Goal: Task Accomplishment & Management: Complete application form

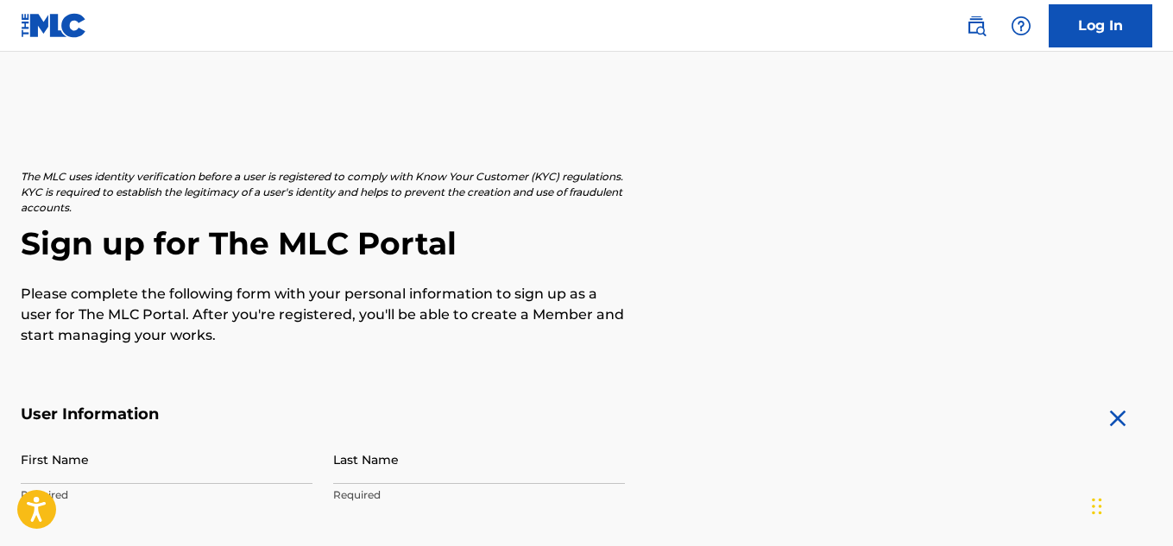
click at [869, 266] on div "The MLC uses identity verification before a user is registered to comply with K…" at bounding box center [587, 257] width 1132 height 177
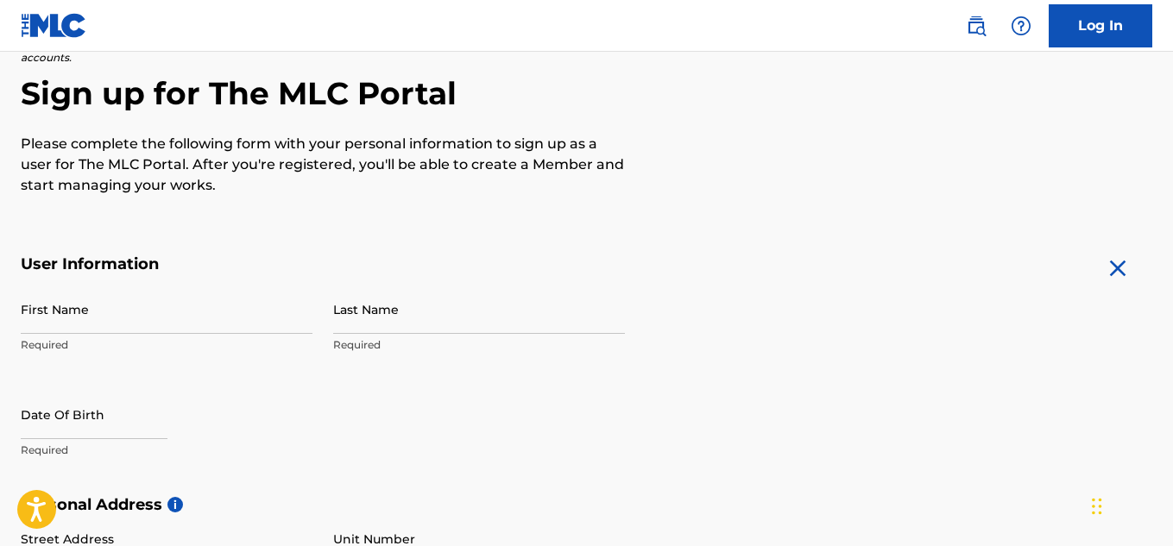
scroll to position [173, 0]
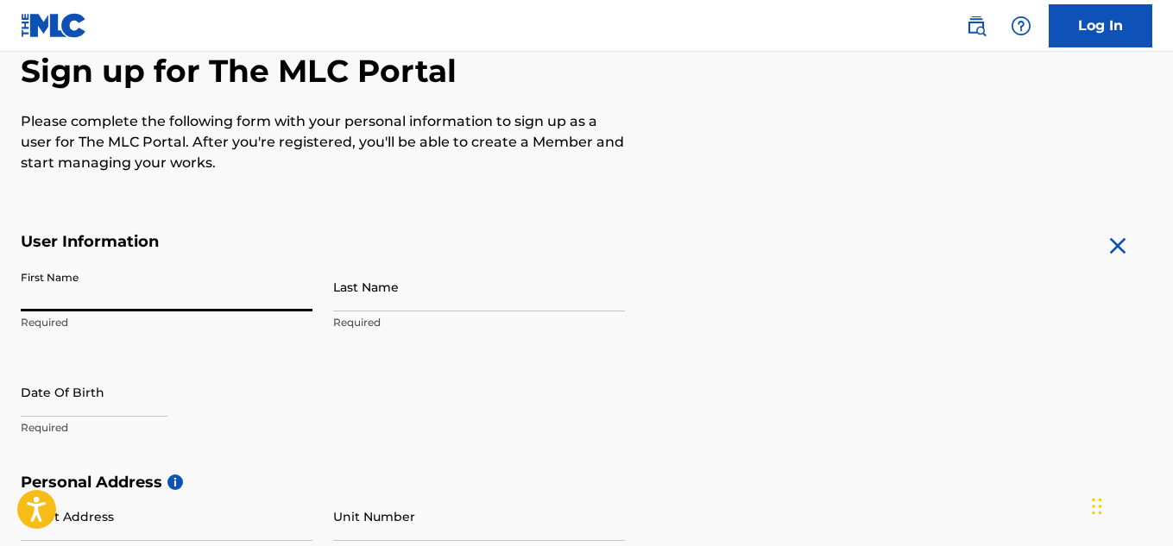
click at [295, 303] on input "First Name" at bounding box center [167, 286] width 292 height 49
type input "[PERSON_NAME]"
type input "[STREET_ADDRESS]"
type input "Windgap"
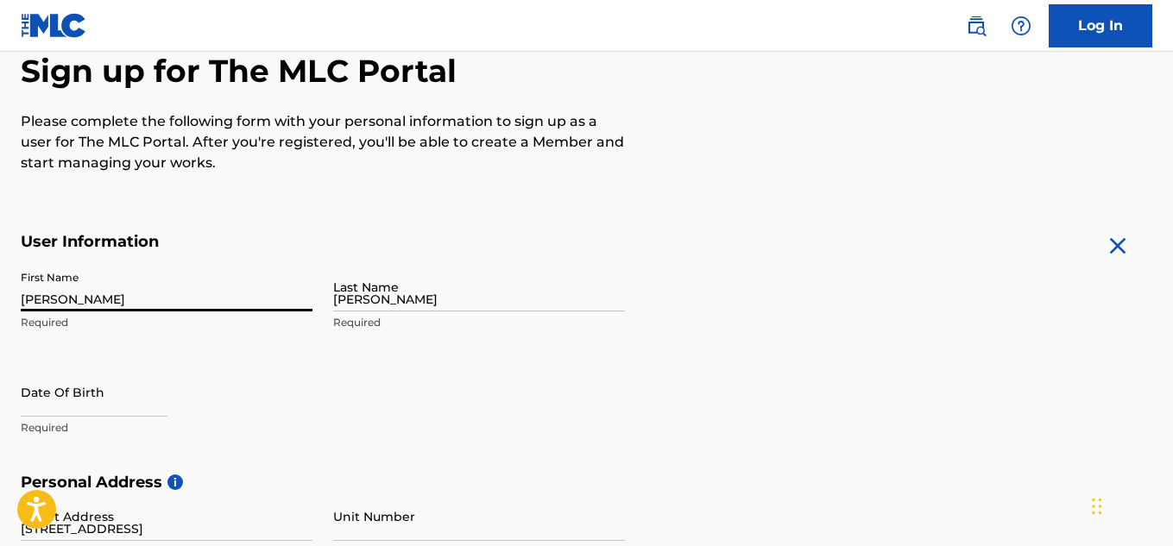
type input "[GEOGRAPHIC_DATA]"
type input "[US_STATE]"
type input "18091"
type input "484"
type input "6258583"
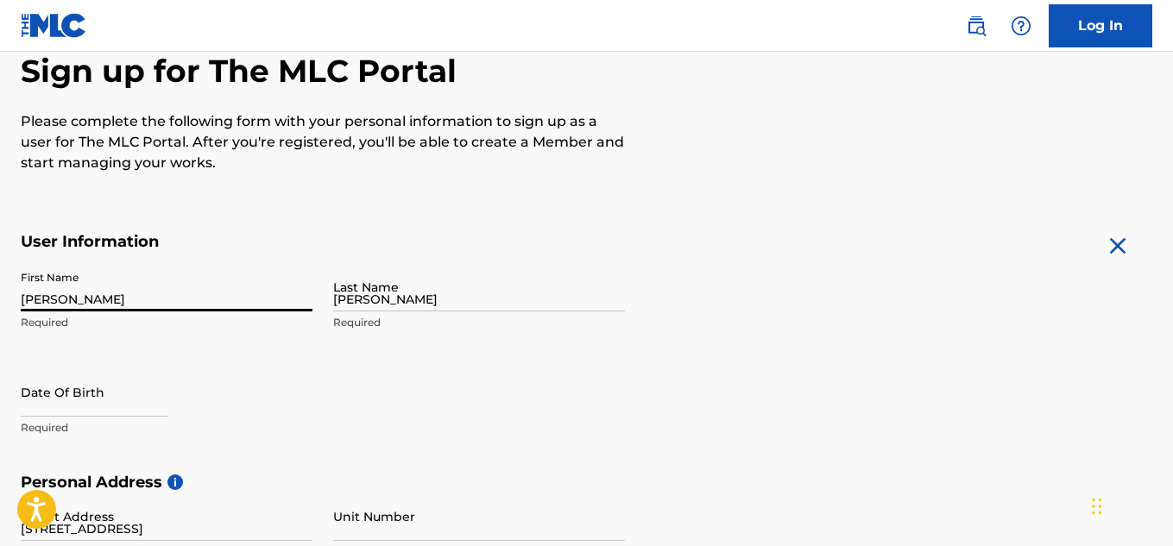
type input "[EMAIL_ADDRESS][DOMAIN_NAME]"
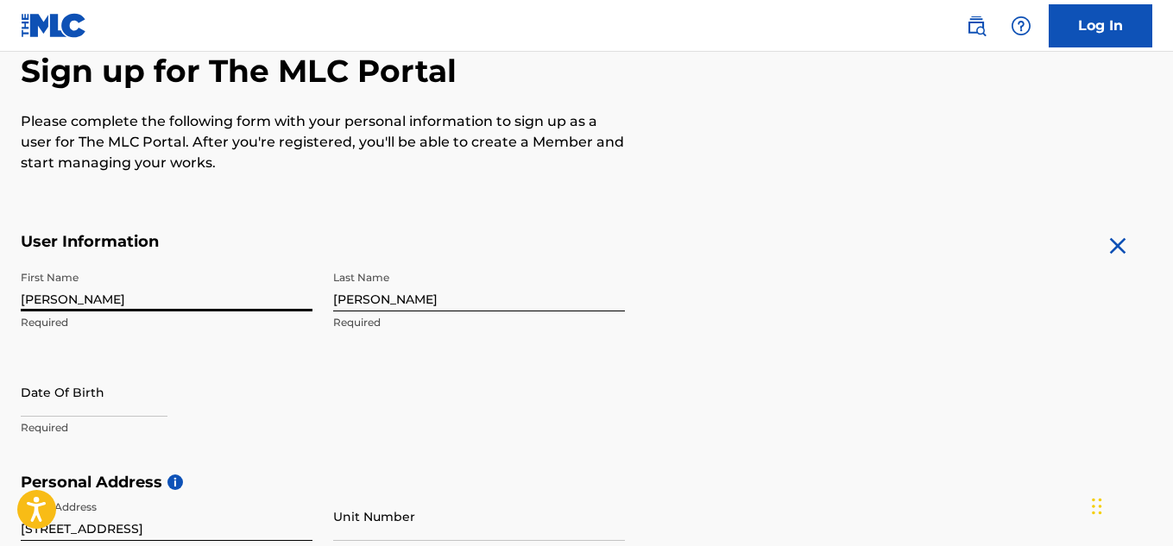
scroll to position [285, 0]
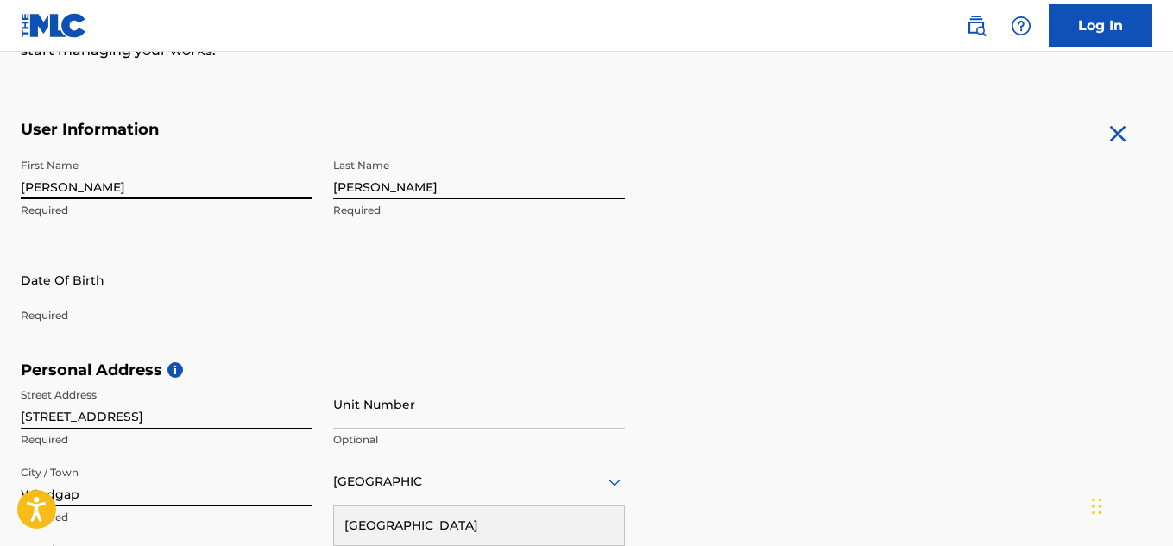
click at [685, 295] on form "User Information First Name [PERSON_NAME] Required Last Name [PERSON_NAME] Requ…" at bounding box center [587, 503] width 1132 height 766
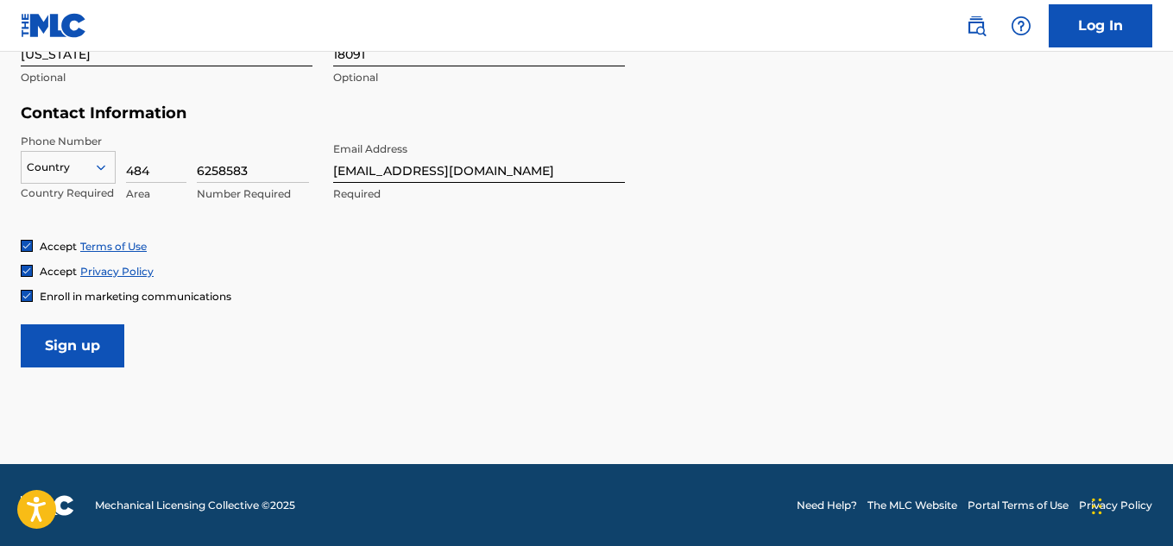
scroll to position [804, 0]
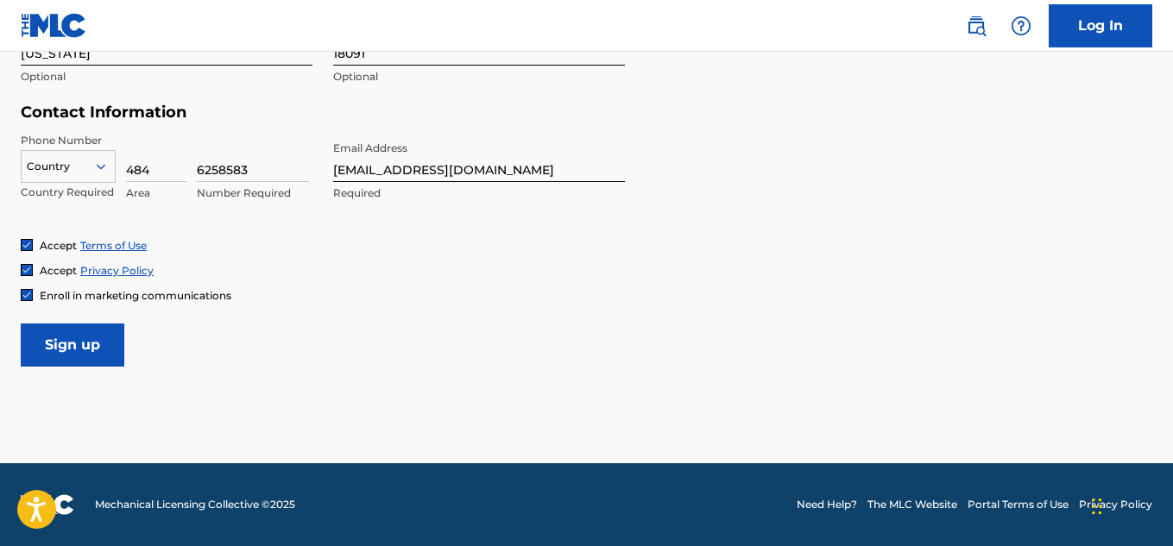
click at [98, 345] on input "Sign up" at bounding box center [73, 345] width 104 height 43
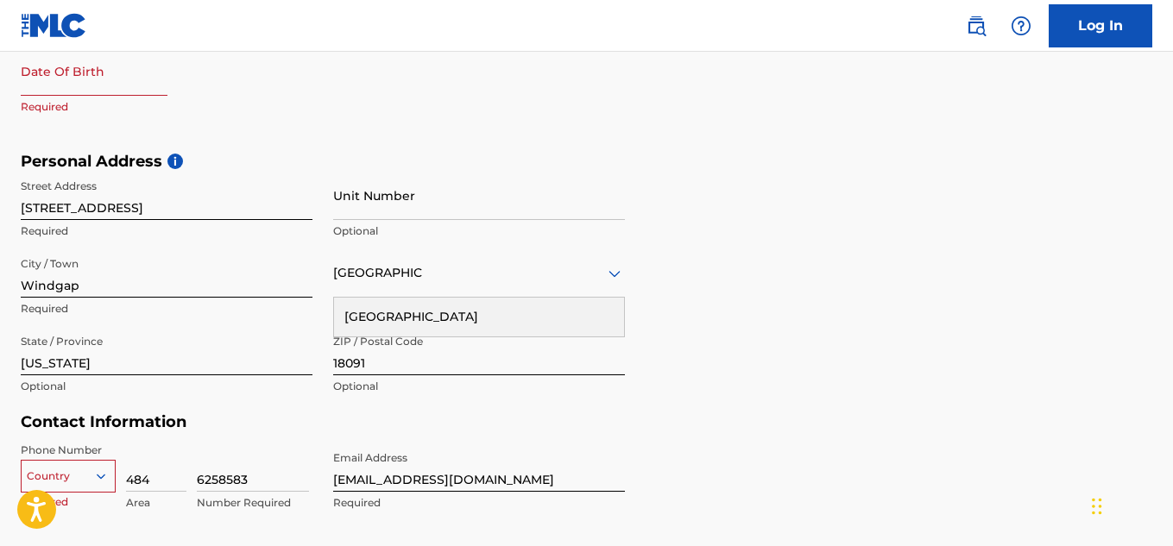
click at [147, 92] on input "text" at bounding box center [94, 71] width 147 height 49
select select "8"
select select "2025"
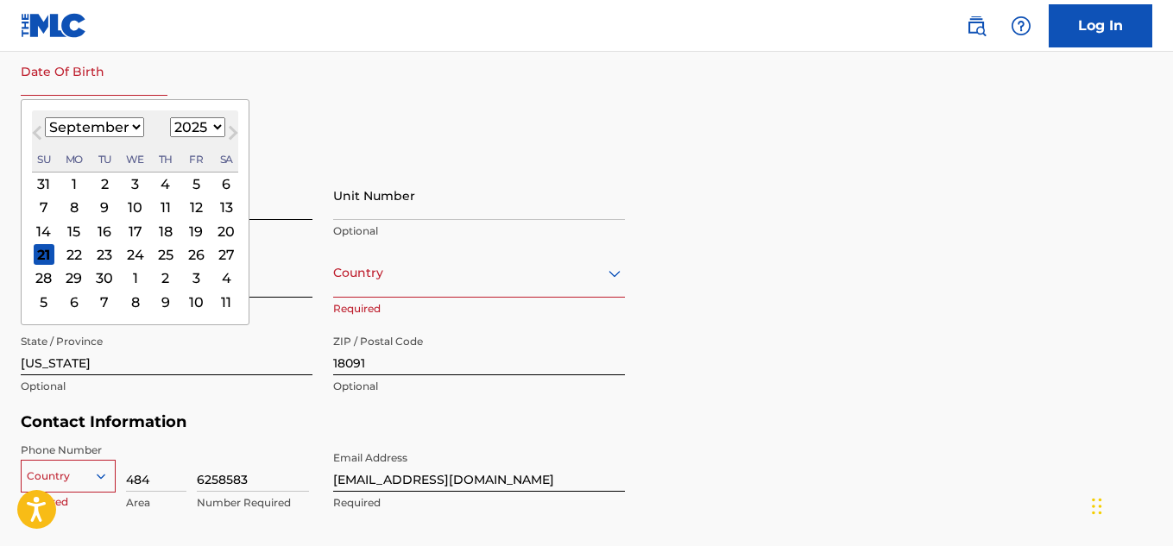
click at [253, 43] on nav "Log In" at bounding box center [586, 26] width 1173 height 52
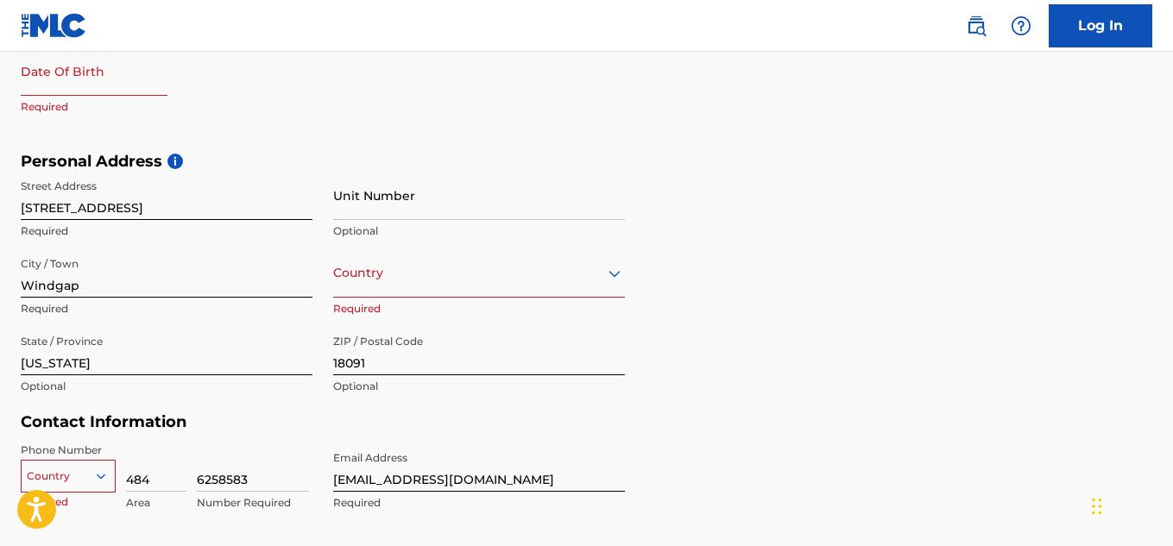
click at [64, 85] on input "text" at bounding box center [94, 71] width 147 height 49
select select "8"
select select "2025"
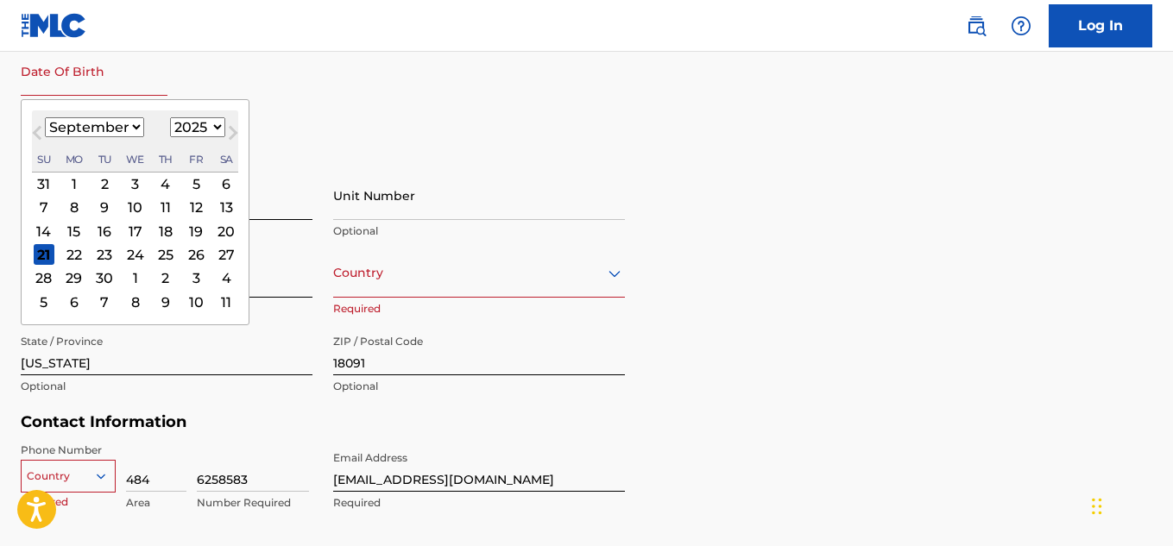
type input "[DATE]"
select select "1"
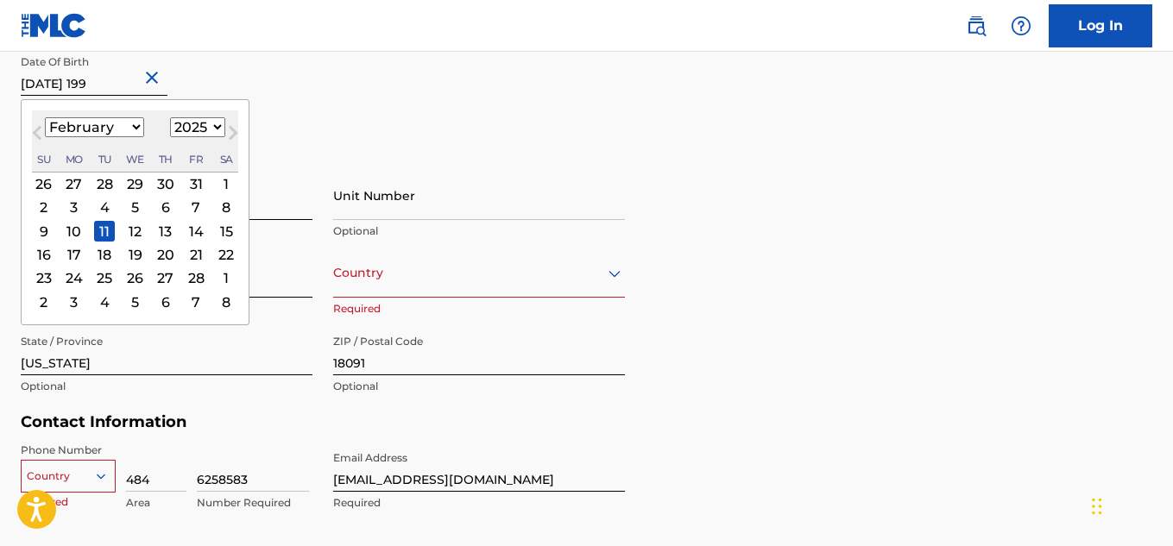
type input "[DATE]"
select select "1999"
type input "[DATE]"
click at [367, 125] on div "First Name [PERSON_NAME] Required Last Name [PERSON_NAME] Required Date Of Birt…" at bounding box center [323, 46] width 604 height 211
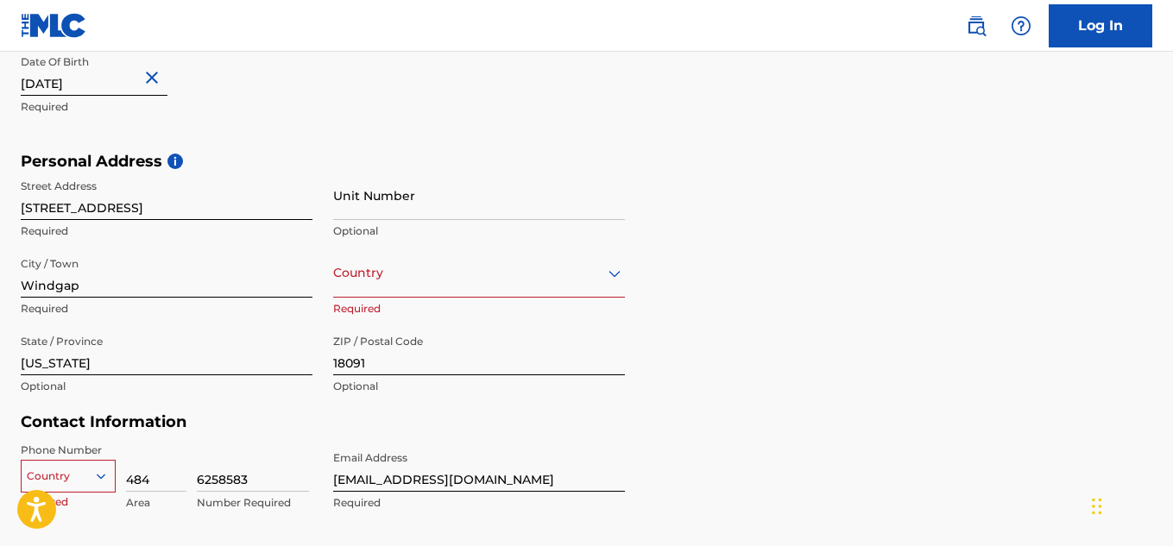
click at [472, 291] on div "Country" at bounding box center [479, 273] width 292 height 49
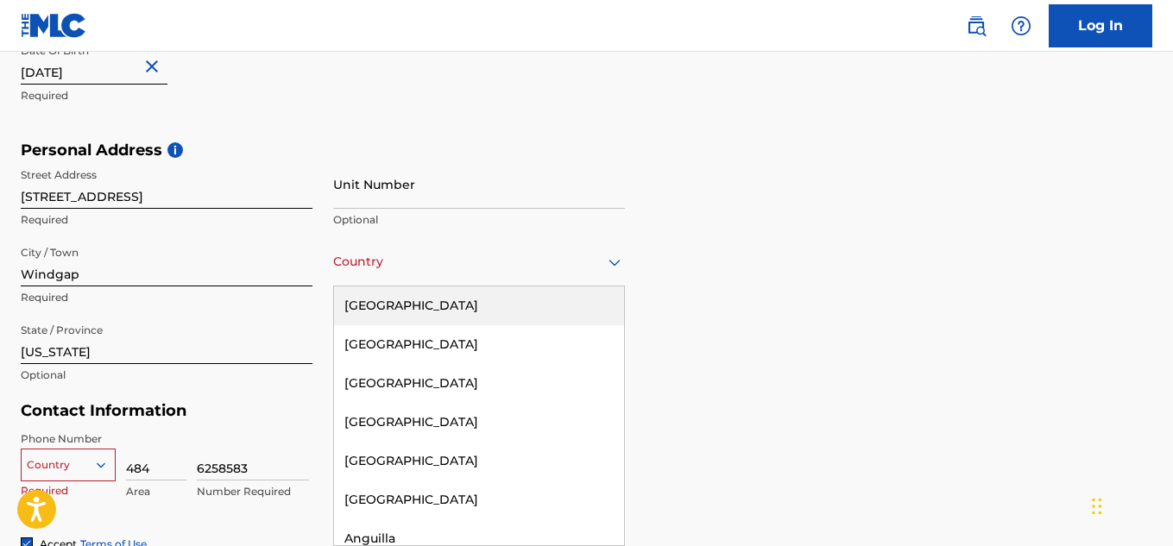
click at [470, 309] on div "[GEOGRAPHIC_DATA]" at bounding box center [479, 306] width 290 height 39
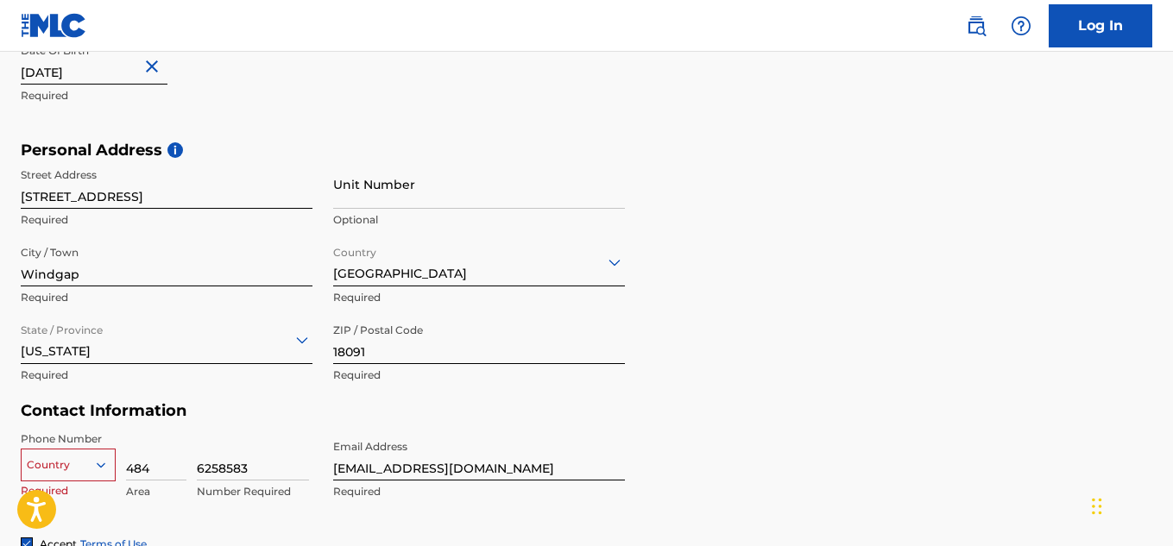
click at [749, 304] on div "Personal Address i Street Address [STREET_ADDRESS] Required Unit Number Optiona…" at bounding box center [587, 272] width 1132 height 262
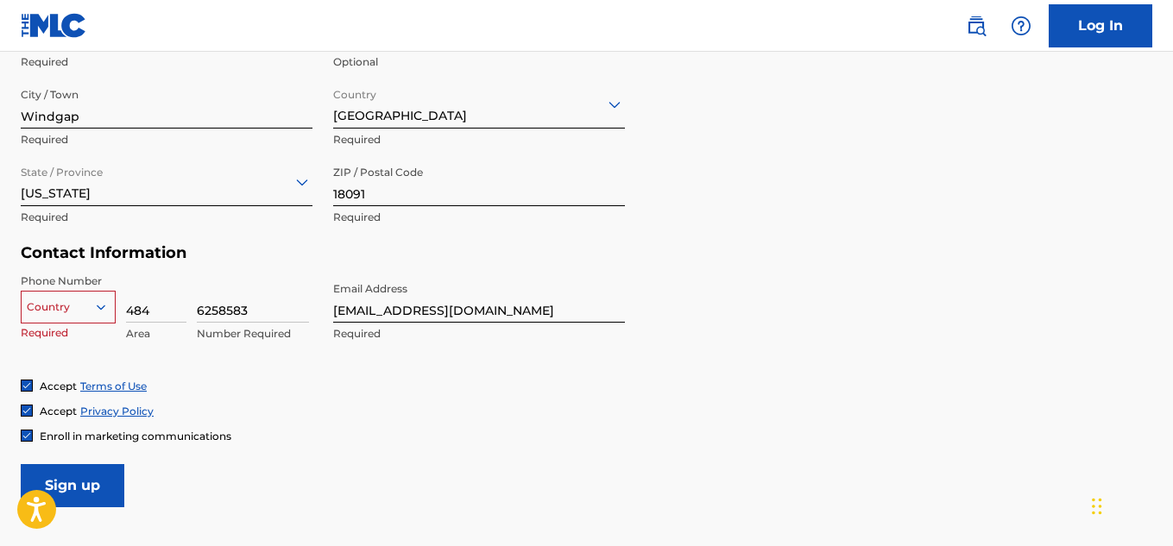
scroll to position [678, 0]
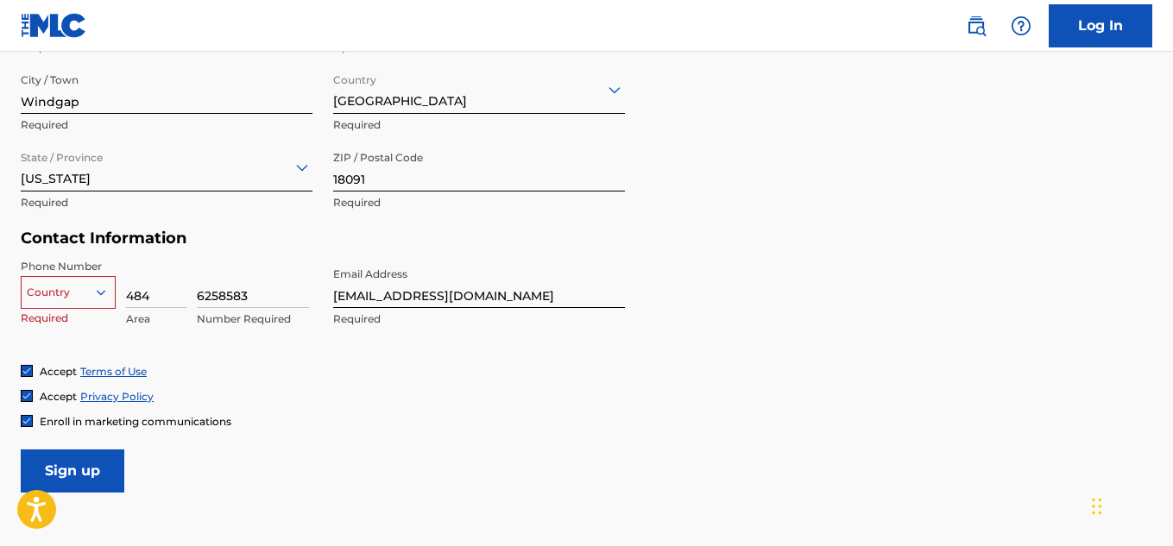
click at [92, 285] on div "Country" at bounding box center [68, 292] width 95 height 33
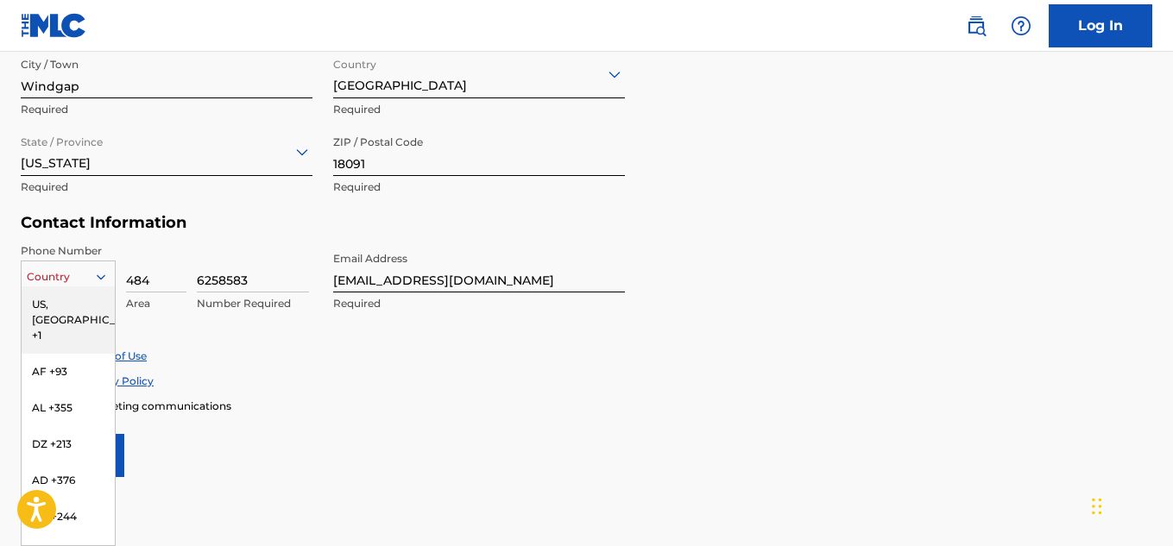
click at [86, 310] on div "US, [GEOGRAPHIC_DATA] +1" at bounding box center [68, 320] width 93 height 67
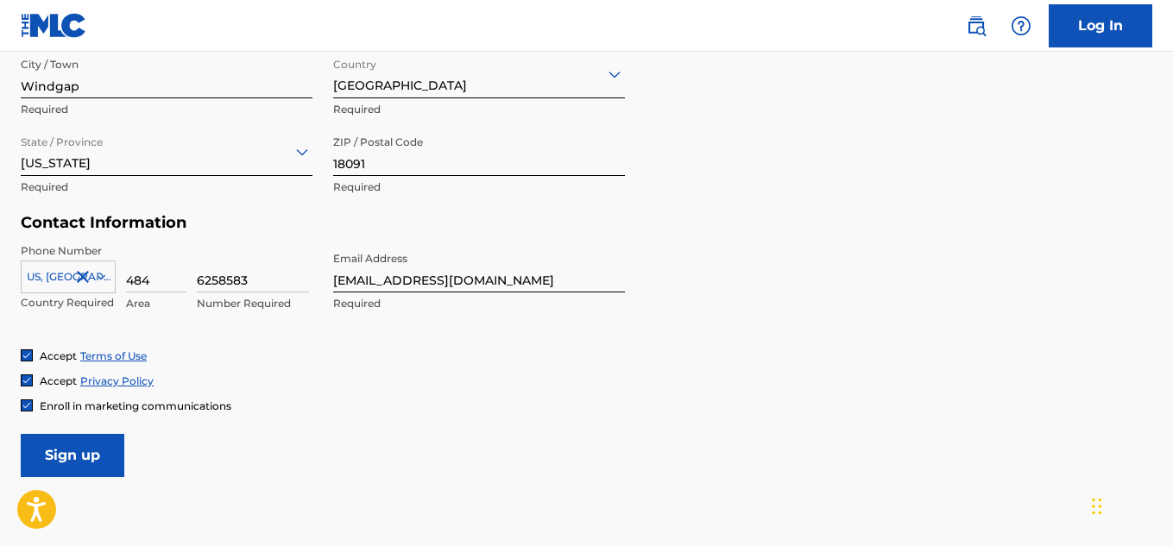
click at [71, 442] on input "Sign up" at bounding box center [73, 455] width 104 height 43
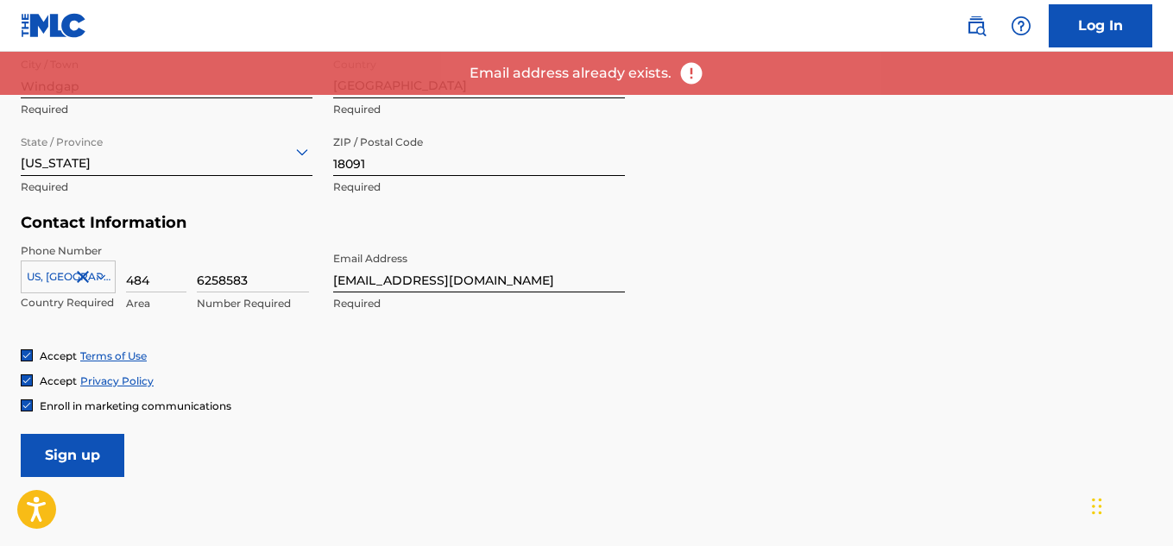
click at [1103, 28] on link "Log In" at bounding box center [1101, 25] width 104 height 43
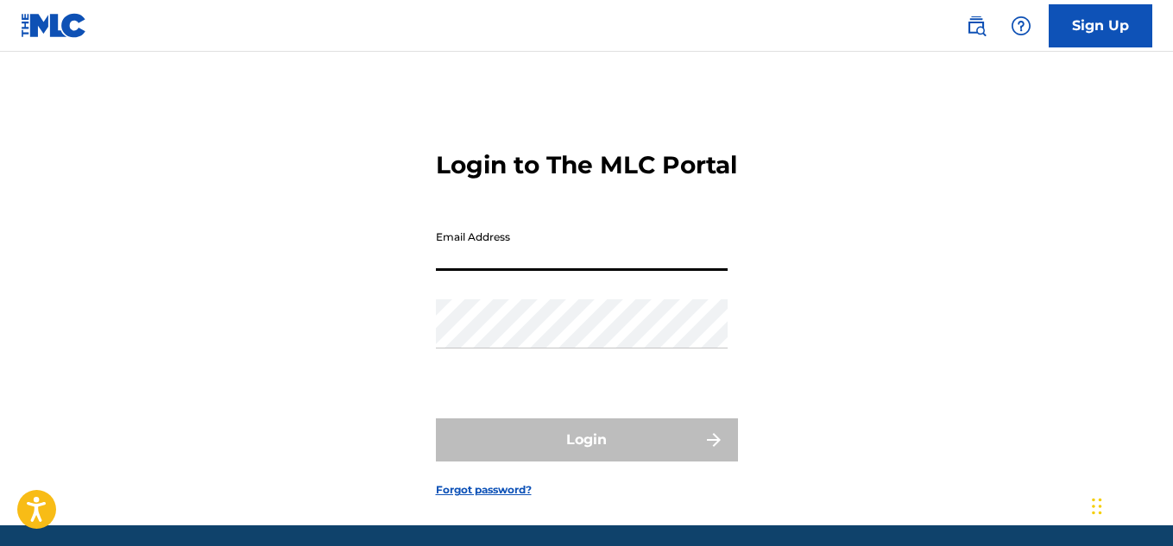
click at [529, 271] on input "Email Address" at bounding box center [582, 246] width 292 height 49
type input "[EMAIL_ADDRESS][DOMAIN_NAME]"
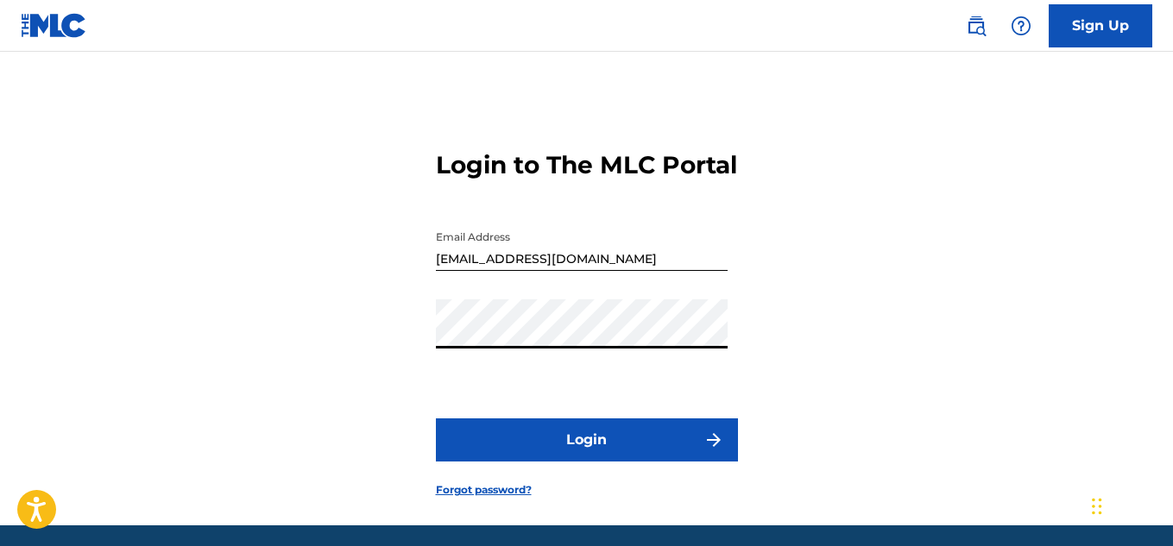
click at [688, 526] on form "Login to The MLC Portal Email Address [EMAIL_ADDRESS][DOMAIN_NAME] Password Log…" at bounding box center [587, 310] width 302 height 431
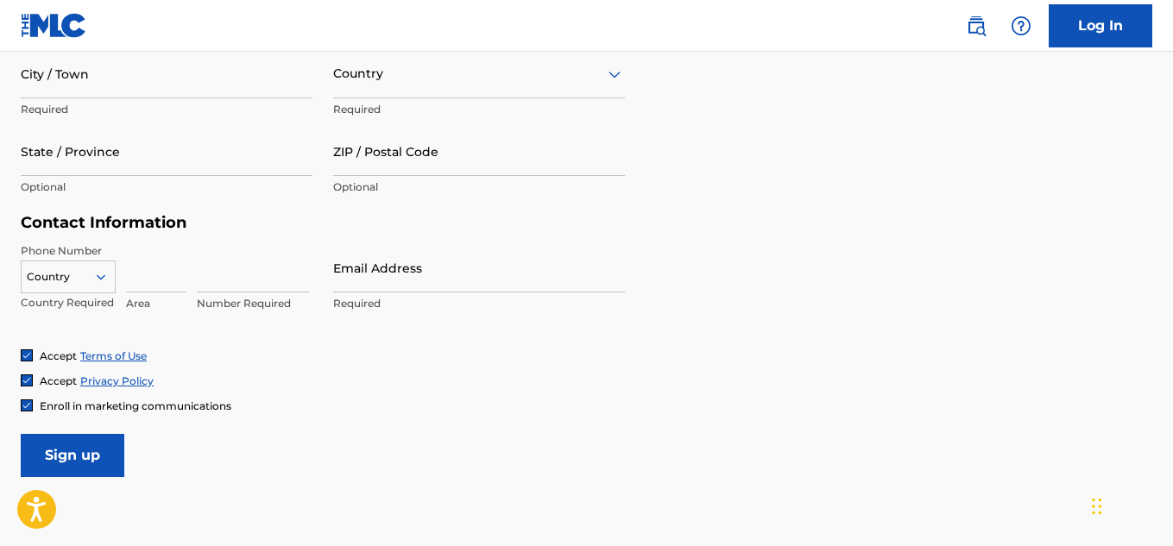
click at [1072, 28] on link "Log In" at bounding box center [1101, 25] width 104 height 43
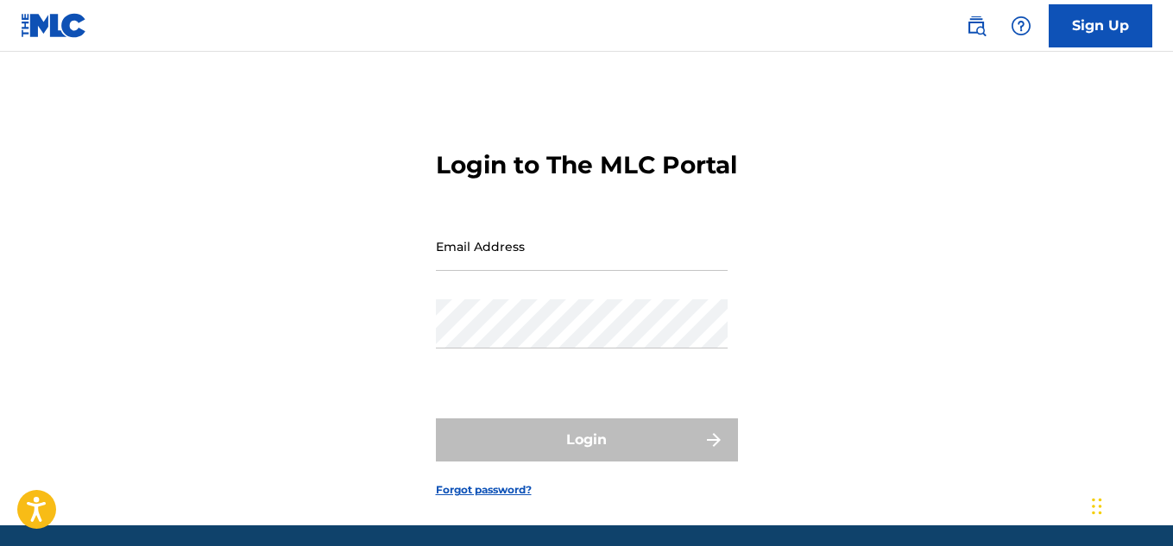
click at [636, 271] on input "Email Address" at bounding box center [582, 246] width 292 height 49
type input "[EMAIL_ADDRESS][DOMAIN_NAME]"
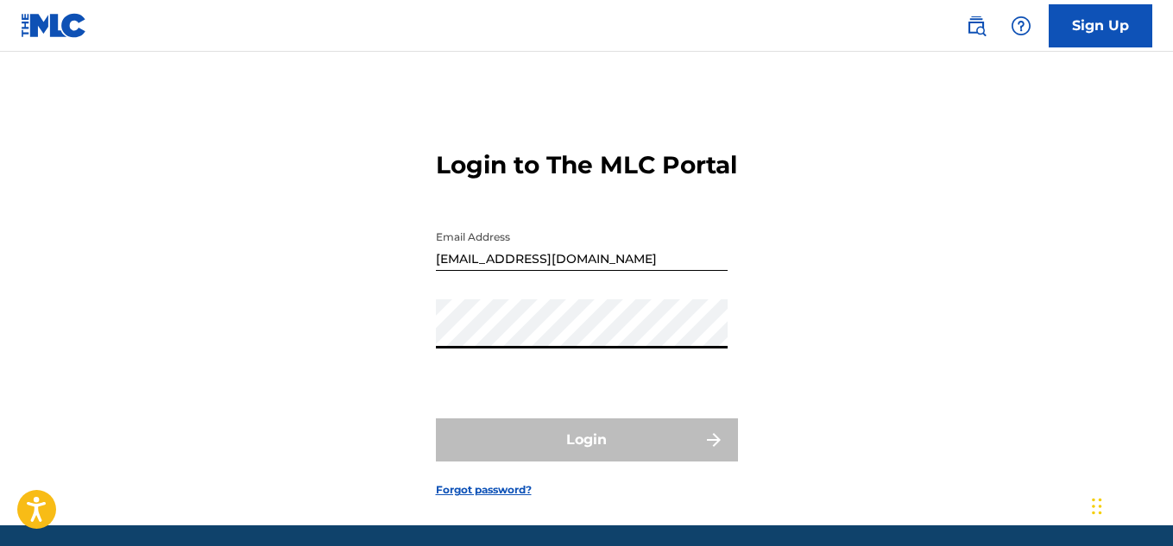
click at [407, 375] on div "Login to The MLC Portal Email Address [EMAIL_ADDRESS][DOMAIN_NAME] Password Log…" at bounding box center [586, 310] width 1173 height 431
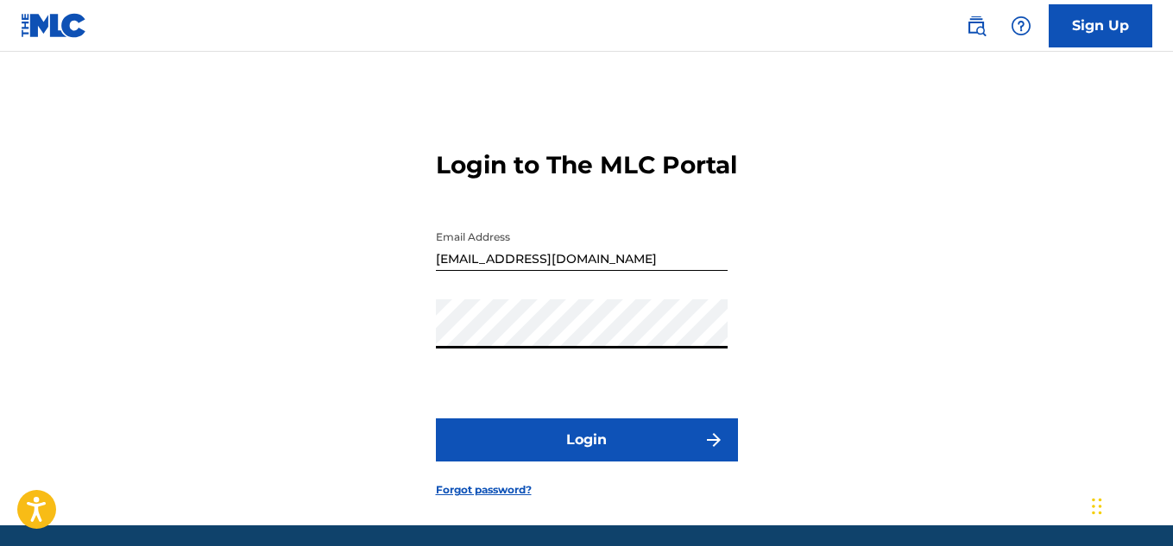
click at [635, 462] on button "Login" at bounding box center [587, 440] width 302 height 43
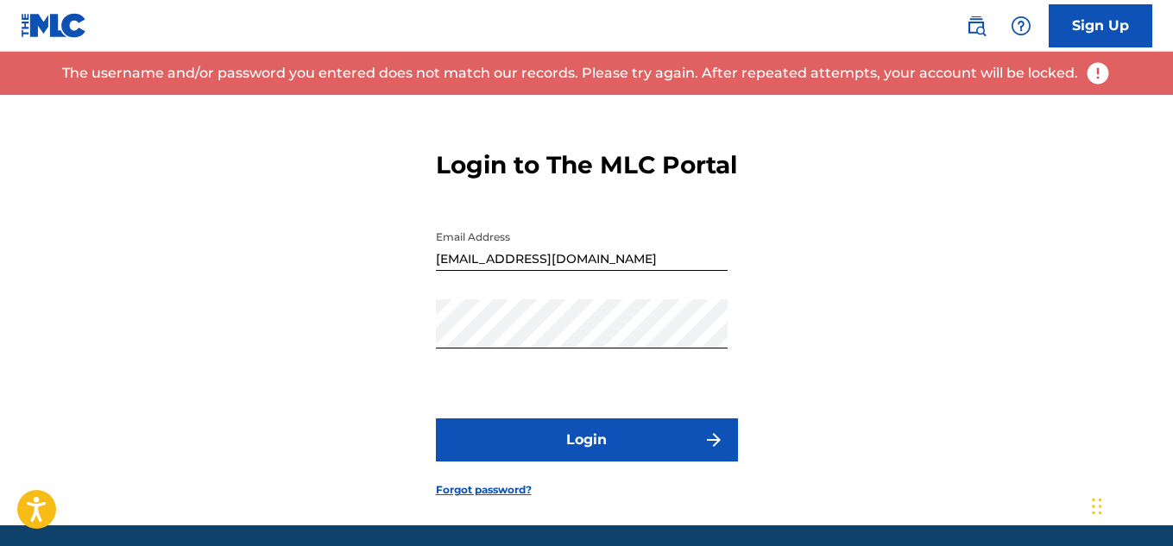
click at [679, 377] on div "Password" at bounding box center [582, 339] width 292 height 78
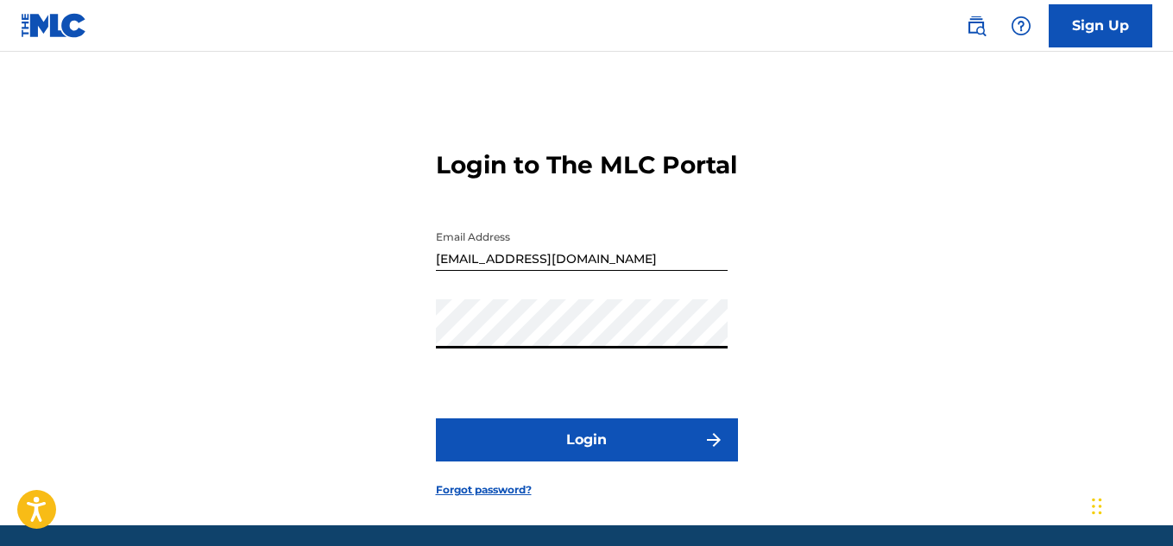
click at [699, 459] on button "Login" at bounding box center [587, 440] width 302 height 43
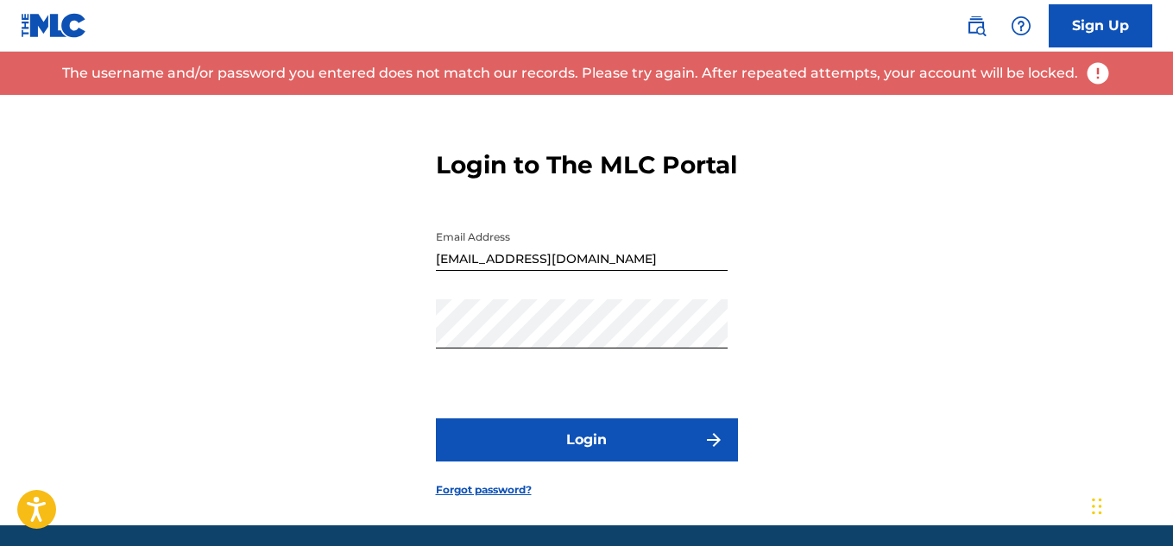
click at [483, 498] on link "Forgot password?" at bounding box center [484, 491] width 96 height 16
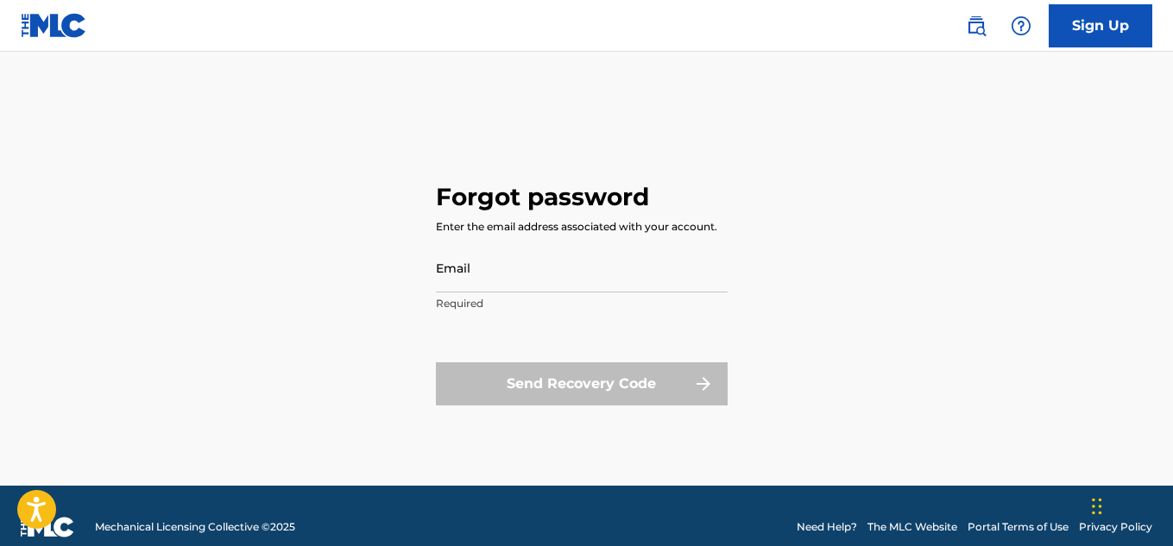
click at [593, 263] on input "Email" at bounding box center [582, 267] width 292 height 49
type input "[EMAIL_ADDRESS][DOMAIN_NAME]"
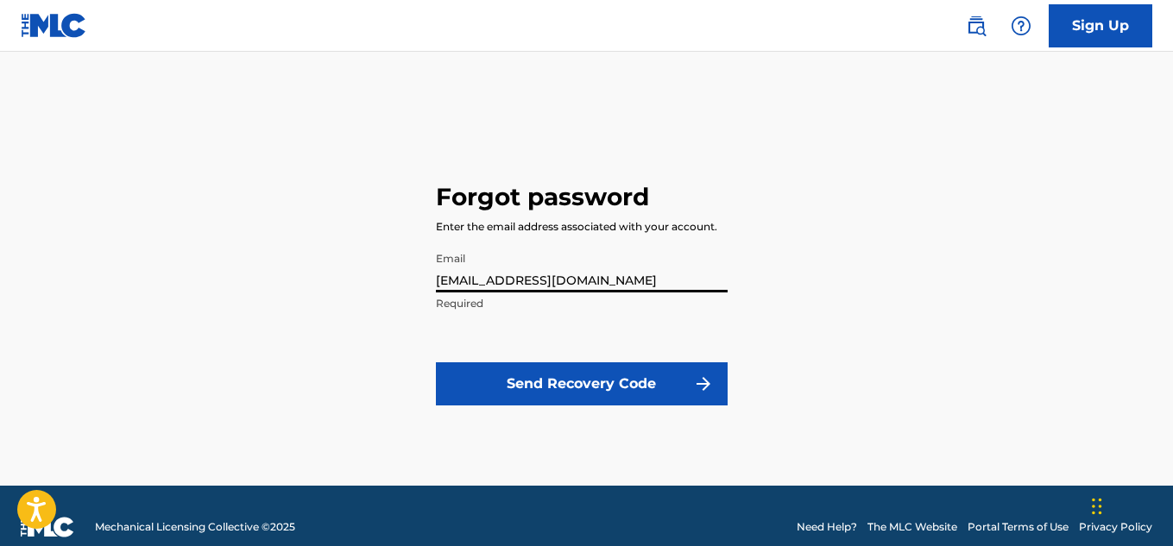
click at [654, 373] on button "Send Recovery Code" at bounding box center [582, 384] width 292 height 43
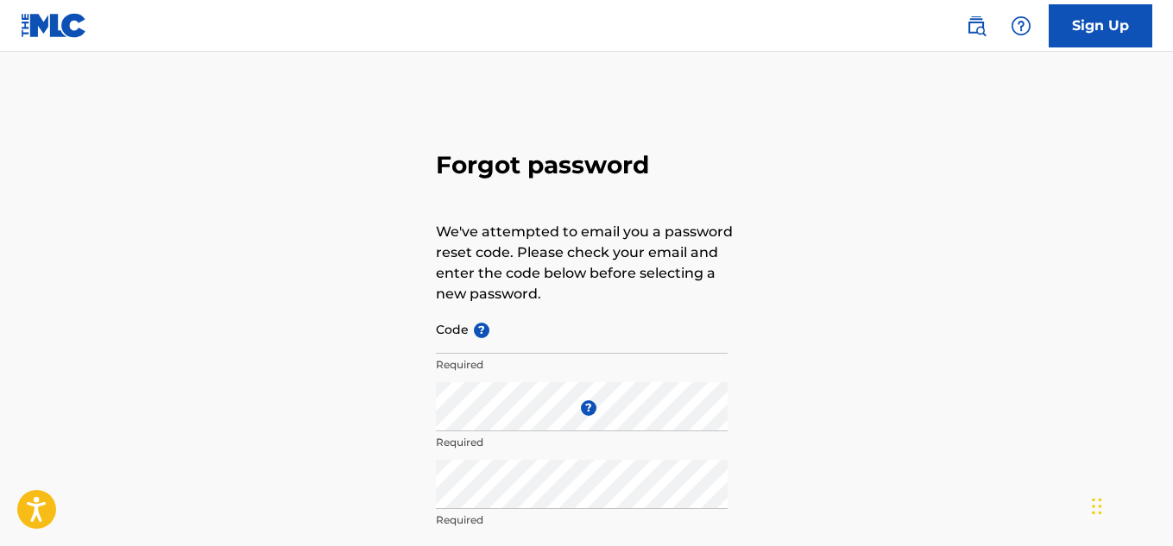
click at [685, 347] on input "Code ?" at bounding box center [582, 329] width 292 height 49
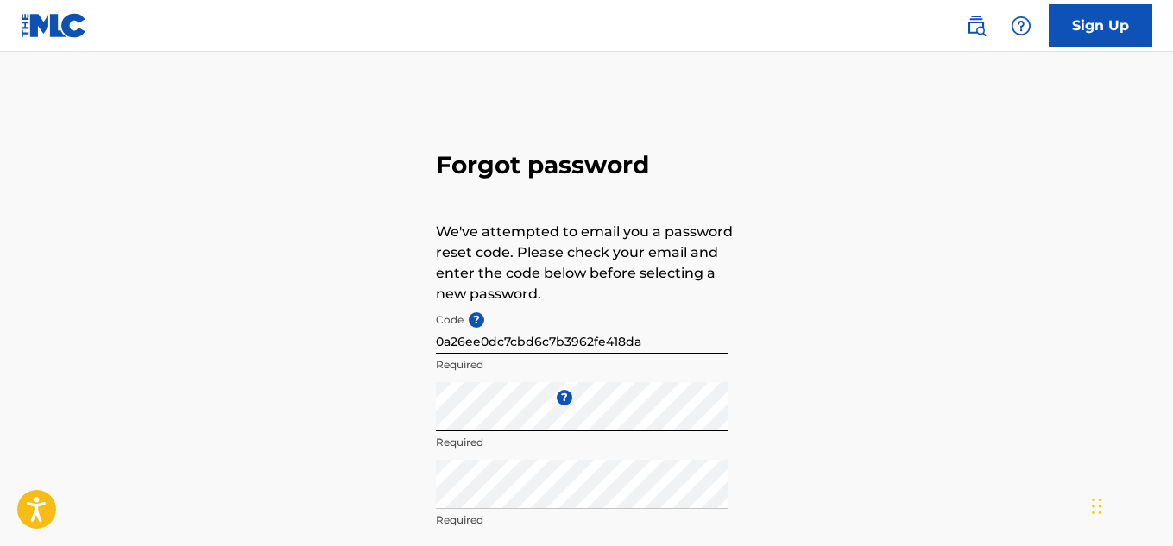
click at [849, 455] on div "Forgot password We've attempted to email you a password reset code. Please chec…" at bounding box center [586, 383] width 1173 height 576
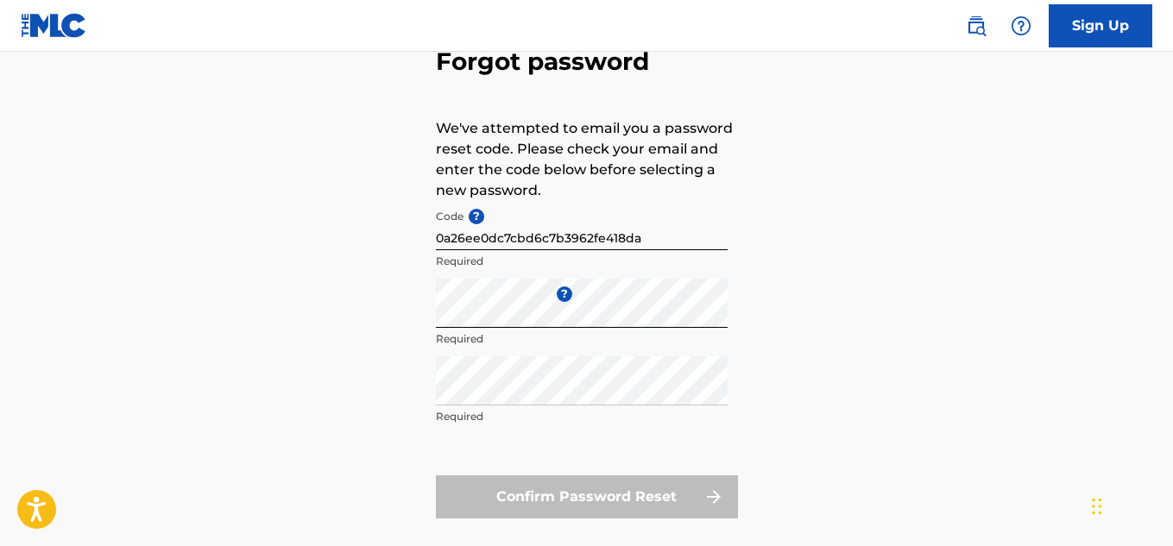
scroll to position [138, 0]
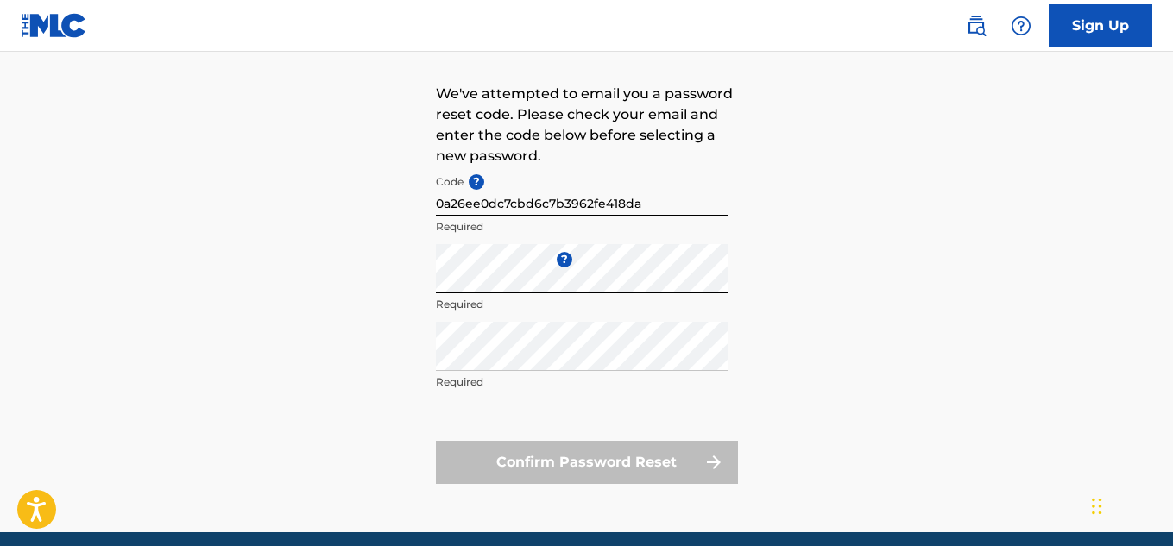
click at [589, 384] on p "Required" at bounding box center [582, 383] width 292 height 16
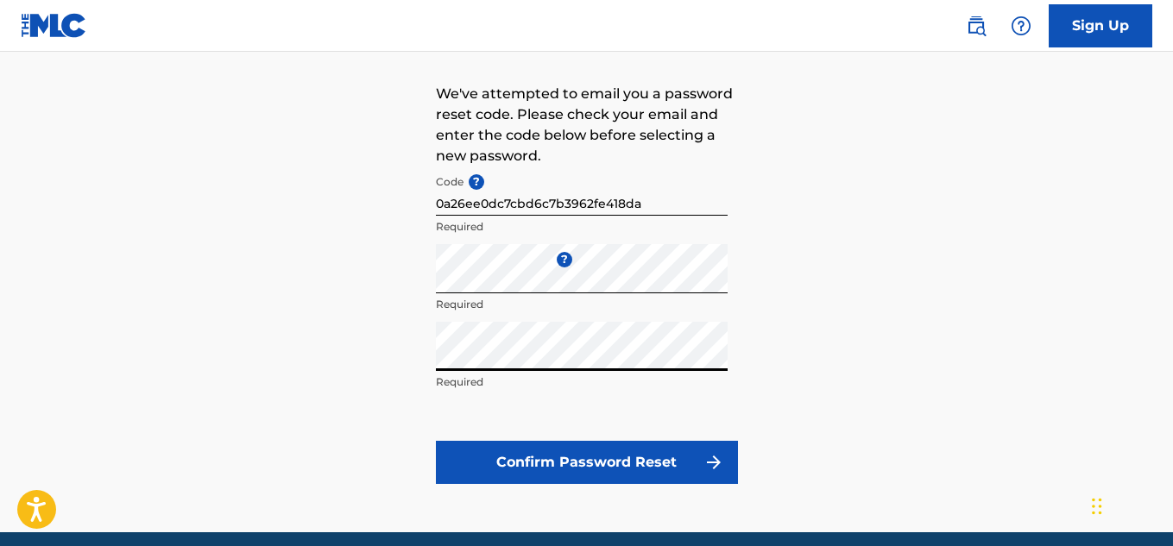
click at [893, 373] on div "Forgot password We've attempted to email you a password reset code. Please chec…" at bounding box center [586, 245] width 1173 height 576
click at [685, 464] on button "Confirm Password Reset" at bounding box center [587, 462] width 302 height 43
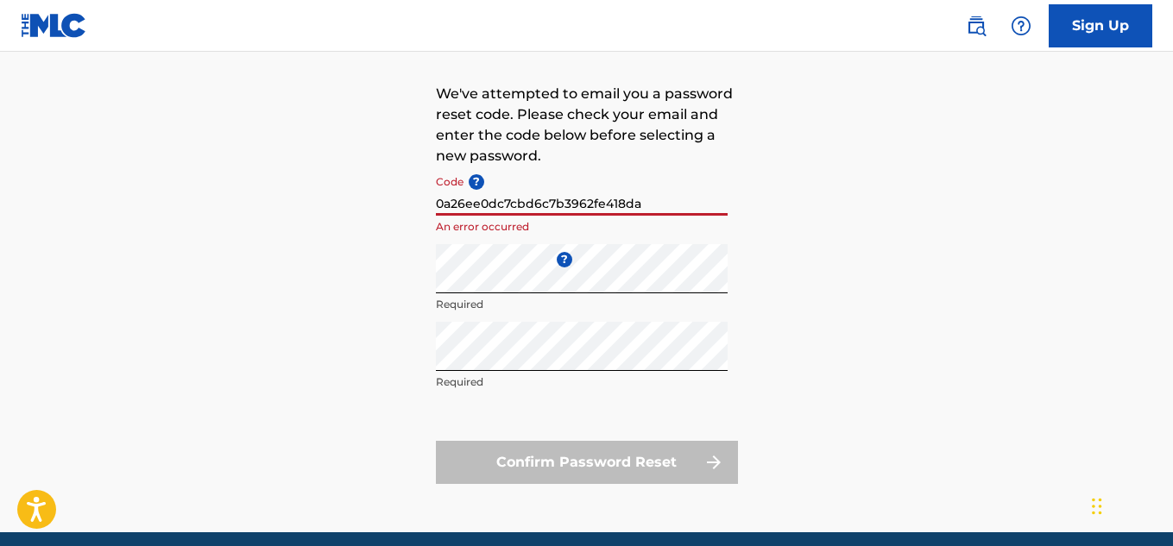
click at [660, 205] on input "0a26ee0dc7cbd6c7b3962fe418da" at bounding box center [582, 191] width 292 height 49
click at [465, 204] on input "0a26ee0dc7cbd6c7b3962fe418da" at bounding box center [582, 191] width 292 height 49
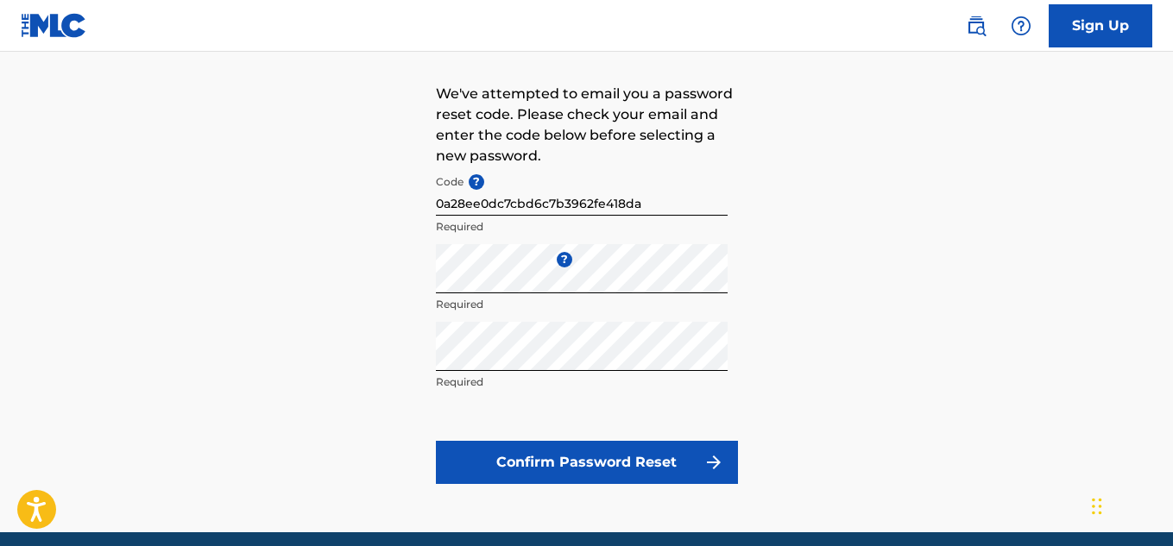
click at [523, 455] on button "Confirm Password Reset" at bounding box center [587, 462] width 302 height 43
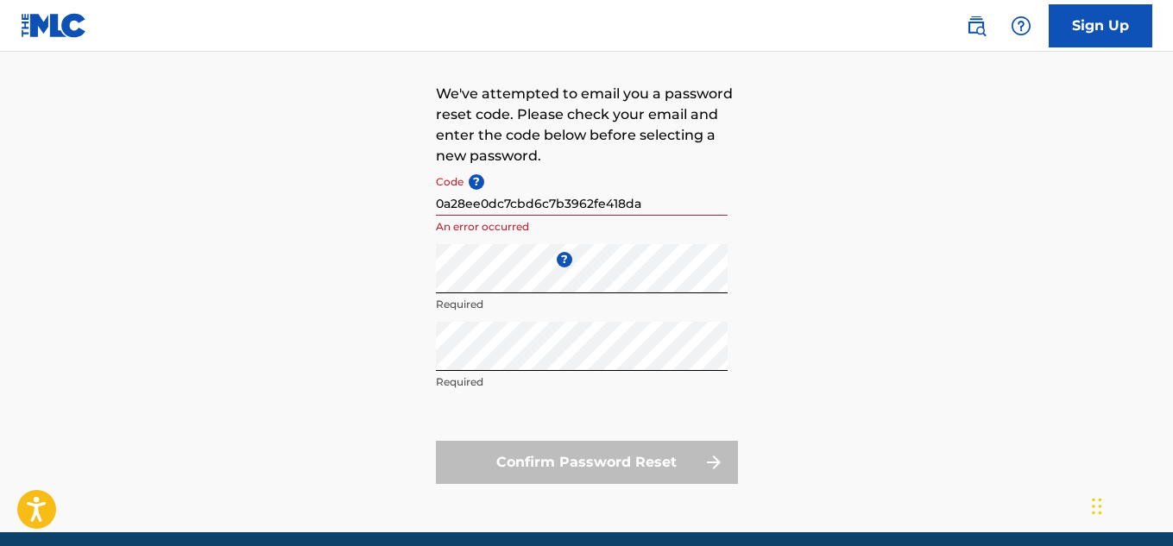
click at [465, 211] on input "0a28ee0dc7cbd6c7b3962fe418da" at bounding box center [582, 191] width 292 height 49
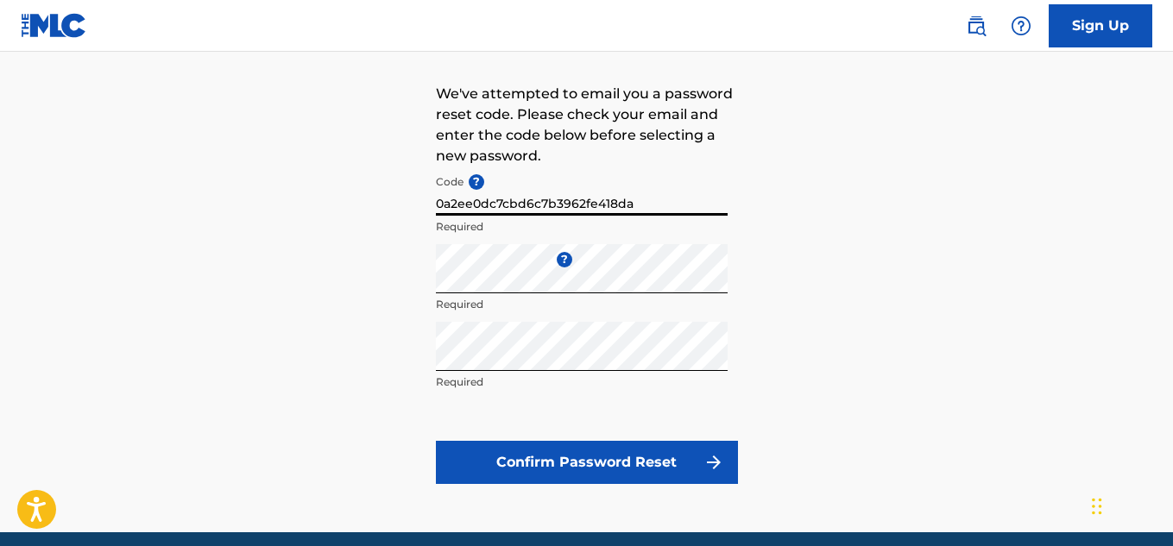
type input "0a26ee0dc7cbd6c7b3962fe418da"
click at [683, 196] on input "0a26ee0dc7cbd6c7b3962fe418da" at bounding box center [582, 191] width 292 height 49
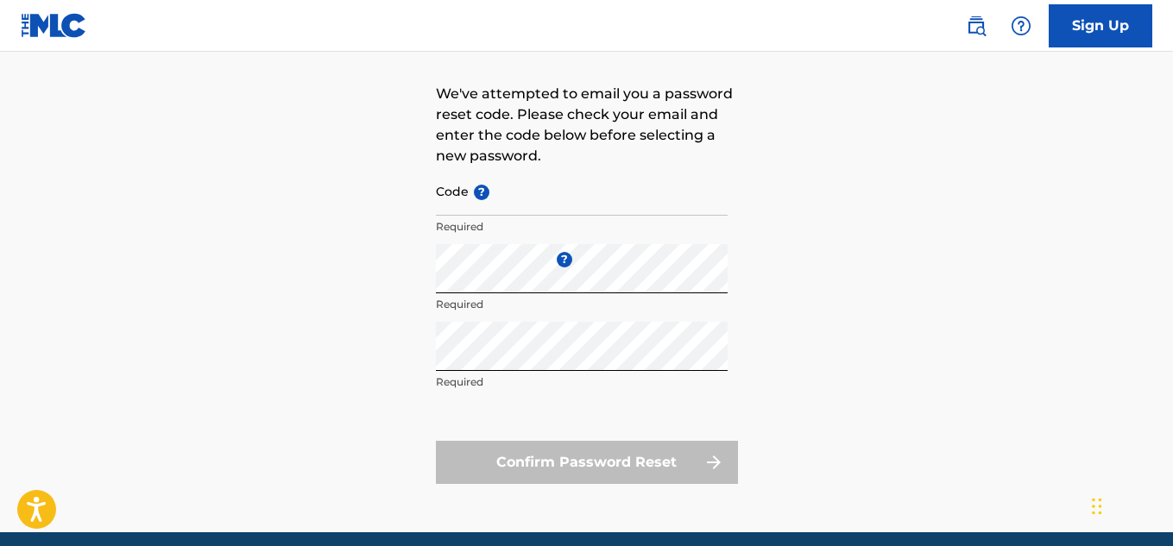
click at [696, 194] on input "Code ?" at bounding box center [582, 191] width 292 height 49
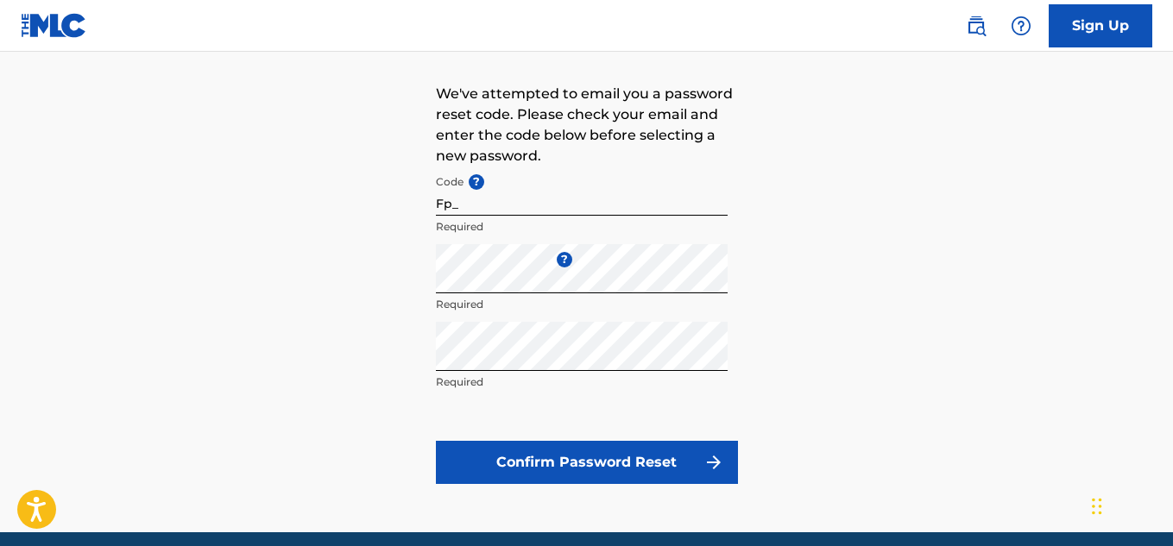
click at [602, 212] on input "Fp_" at bounding box center [582, 191] width 292 height 49
click at [649, 199] on input "FP_" at bounding box center [582, 191] width 292 height 49
click at [689, 211] on input "FP_0a26ee" at bounding box center [582, 191] width 292 height 49
click at [699, 214] on input "FP_0a26ee0dc7c" at bounding box center [582, 191] width 292 height 49
click at [660, 215] on input "FP_0a26ee0dc7cbd6c" at bounding box center [582, 191] width 292 height 49
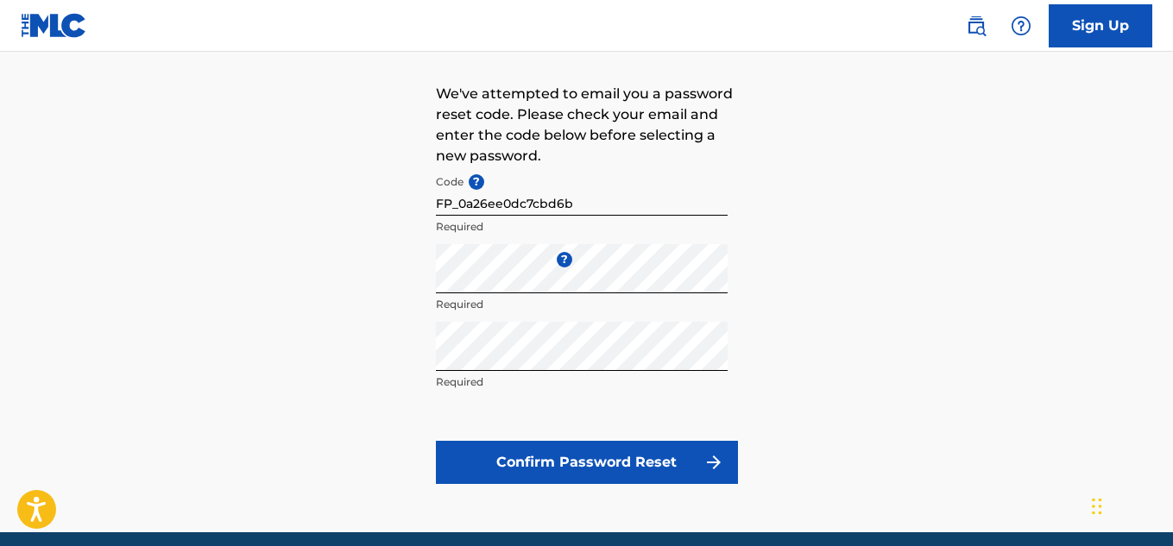
click at [611, 211] on input "FP_0a26ee0dc7cbd6b" at bounding box center [582, 191] width 292 height 49
click at [666, 214] on input "FP_0a26ee0dc7cbd6b3962fe" at bounding box center [582, 191] width 292 height 49
type input "FP_0a26ee0dc7cbd6b3962fe418da"
click at [888, 210] on div "Forgot password We've attempted to email you a password reset code. Please chec…" at bounding box center [586, 245] width 1173 height 576
click at [691, 464] on button "Confirm Password Reset" at bounding box center [587, 462] width 302 height 43
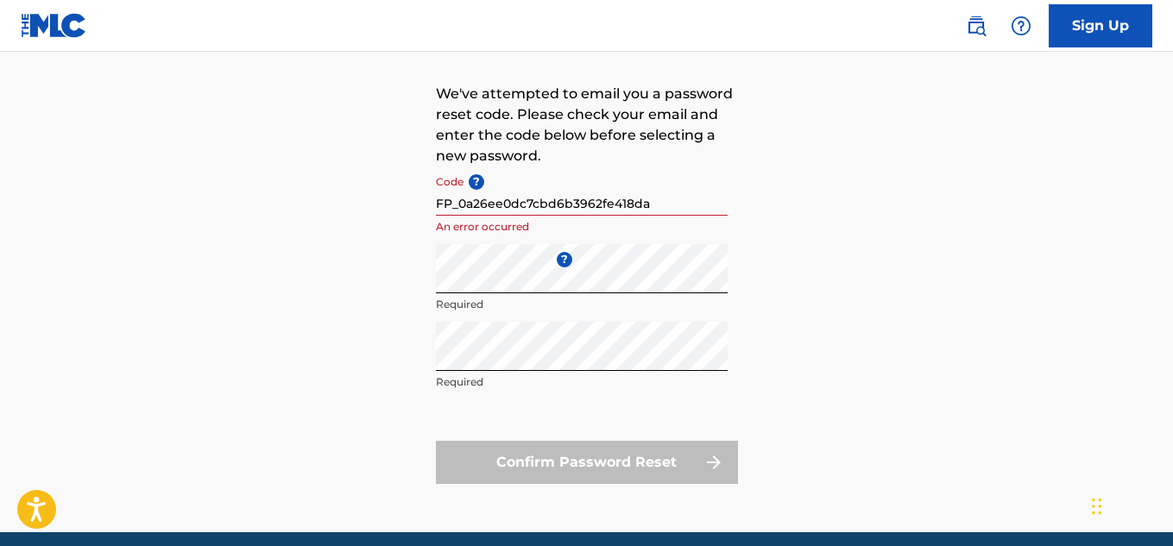
click at [728, 182] on form "Code ? FP_0a26ee0dc7cbd6b3962fe418da An error occurred Enter a new password ? R…" at bounding box center [587, 326] width 302 height 318
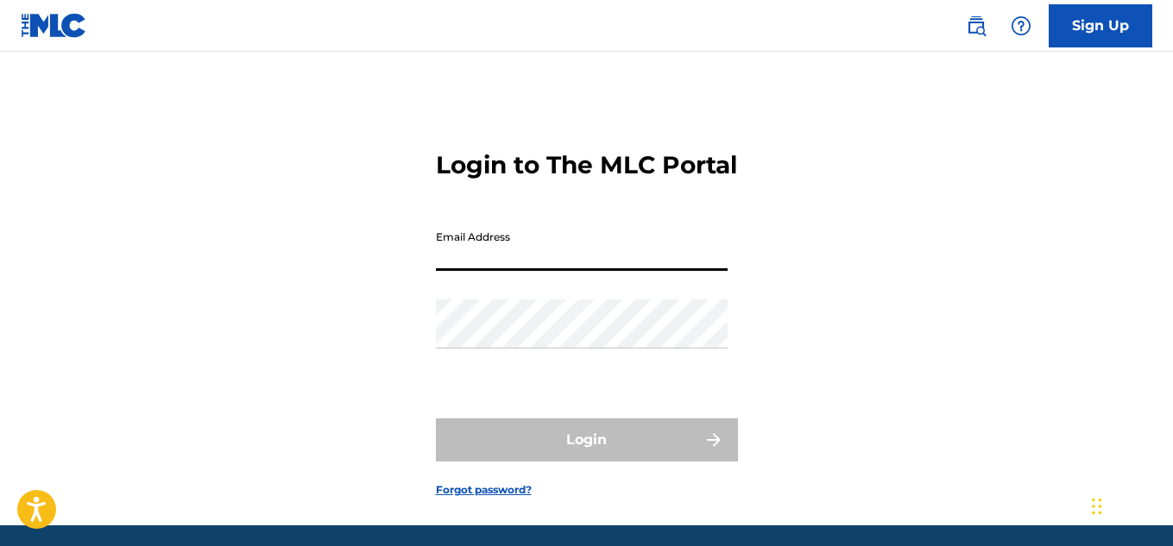
click at [637, 262] on input "Email Address" at bounding box center [582, 246] width 292 height 49
type input "[EMAIL_ADDRESS][DOMAIN_NAME]"
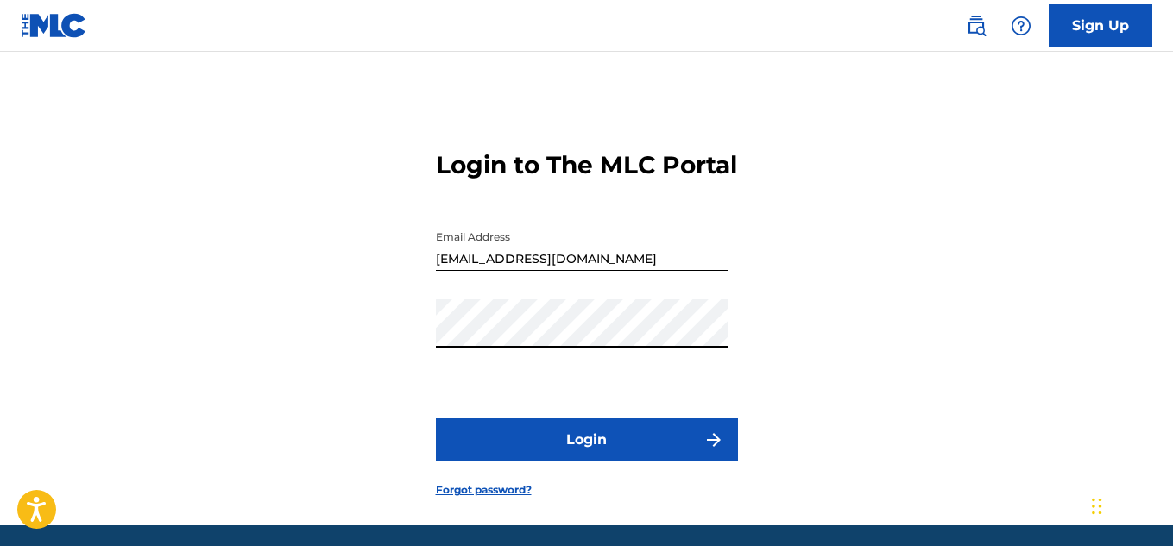
click at [875, 434] on div "Login to The MLC Portal Email Address [EMAIL_ADDRESS][DOMAIN_NAME] Password Log…" at bounding box center [586, 310] width 1173 height 431
click at [681, 462] on button "Login" at bounding box center [587, 440] width 302 height 43
click at [497, 461] on button "Login" at bounding box center [587, 440] width 302 height 43
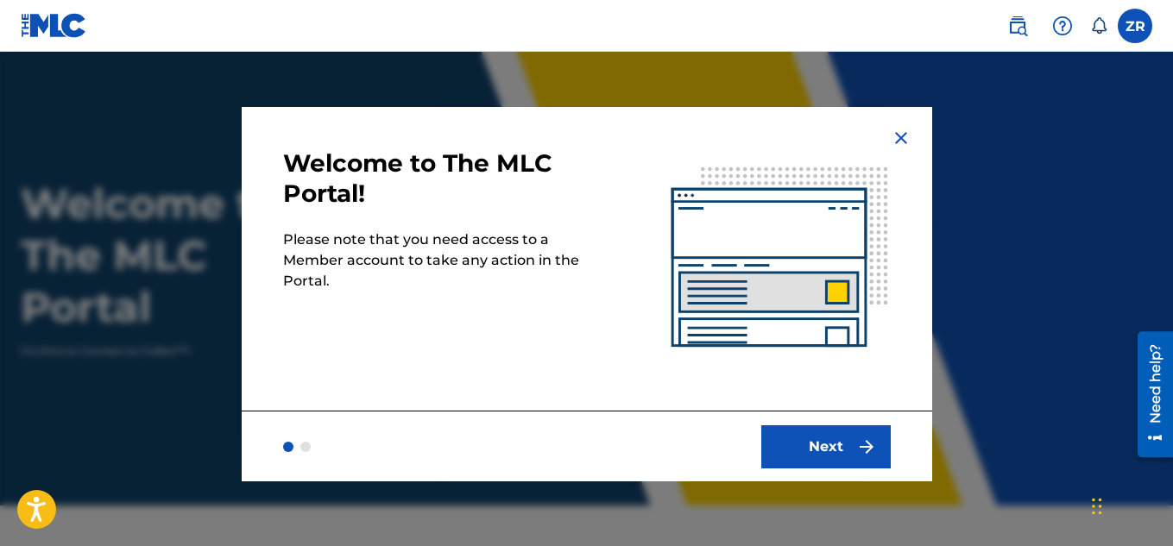
click at [819, 443] on button "Next" at bounding box center [825, 447] width 129 height 43
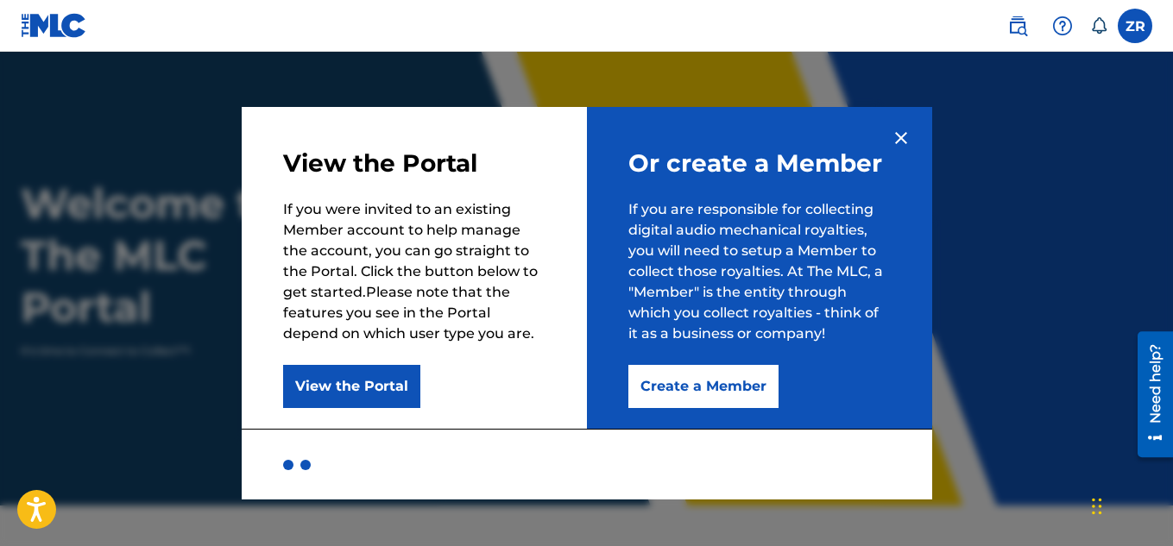
click at [671, 397] on button "Create a Member" at bounding box center [703, 386] width 150 height 43
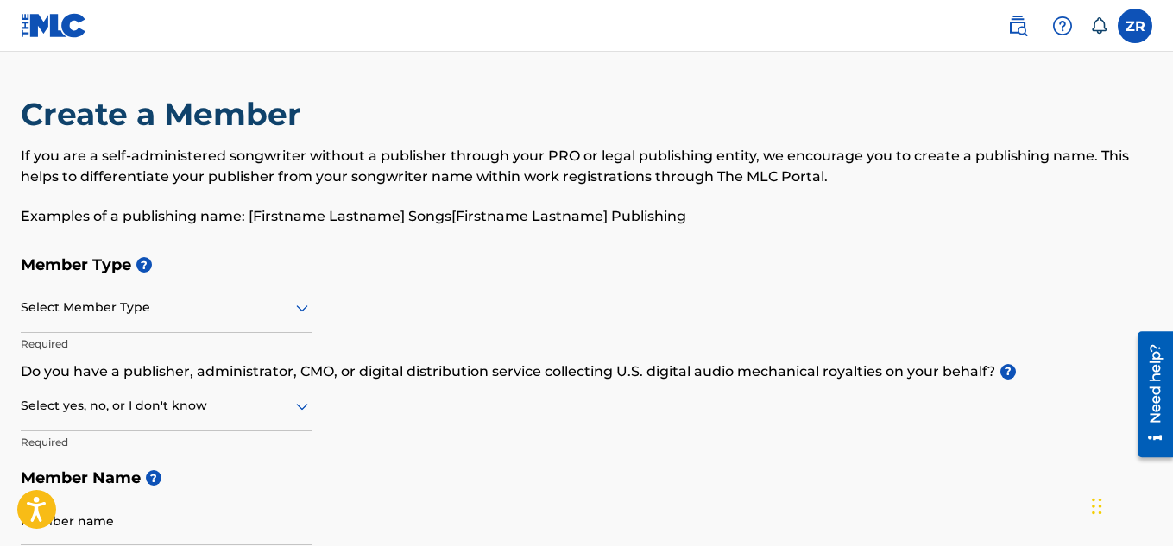
click at [555, 306] on div "Member Type ? Select Member Type Required Do you have a publisher, administrato…" at bounding box center [587, 410] width 1132 height 327
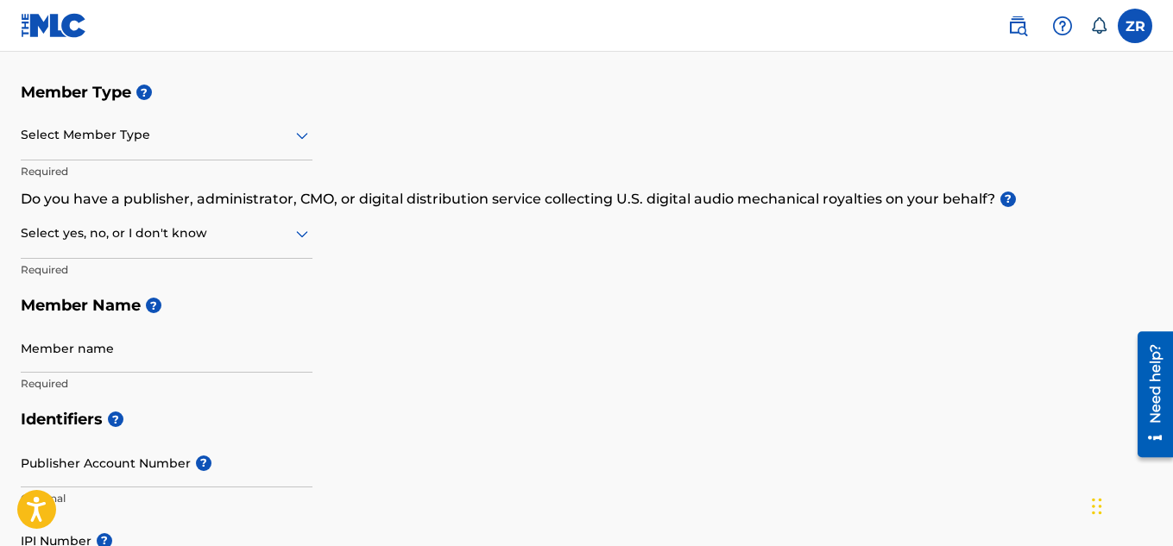
scroll to position [172, 0]
click at [91, 235] on div at bounding box center [167, 235] width 292 height 22
click at [66, 324] on div "No" at bounding box center [167, 318] width 290 height 39
click at [379, 319] on h5 "Member Name ?" at bounding box center [587, 306] width 1132 height 37
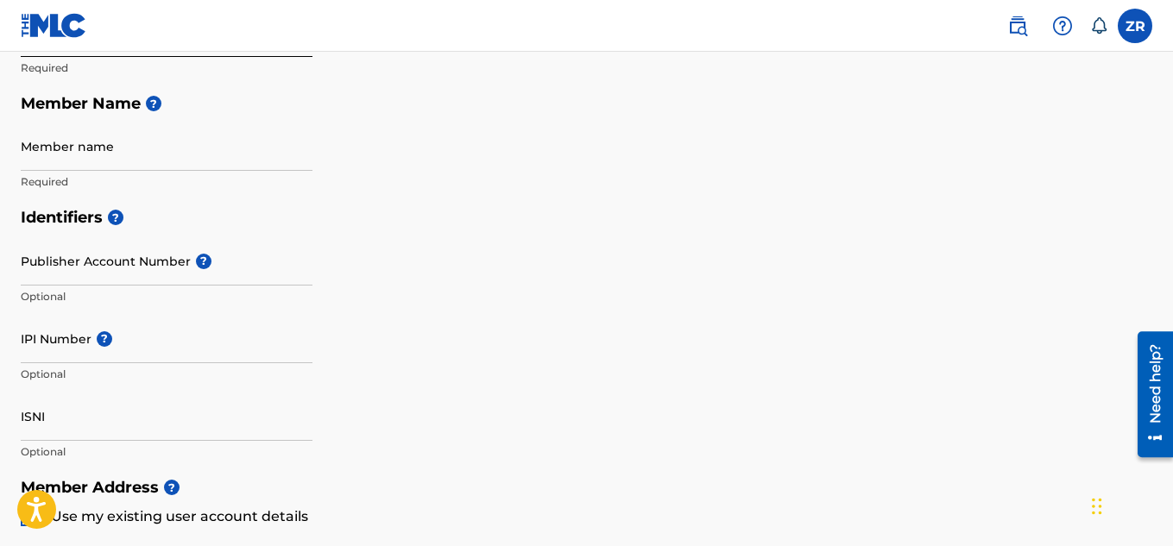
scroll to position [379, 0]
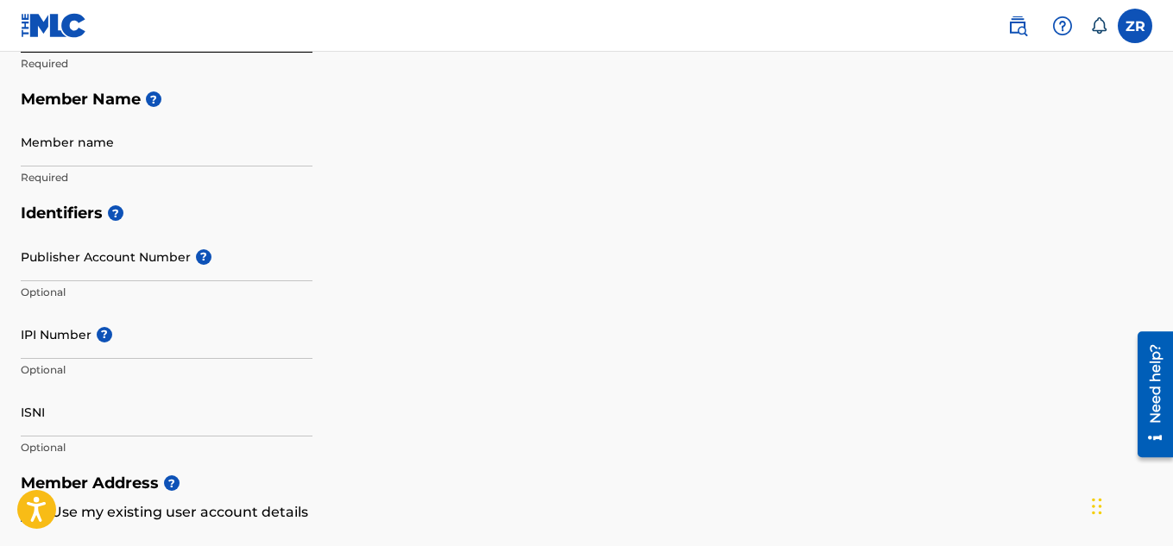
click at [160, 172] on p "Required" at bounding box center [167, 178] width 292 height 16
click at [182, 156] on input "Member name" at bounding box center [167, 141] width 292 height 49
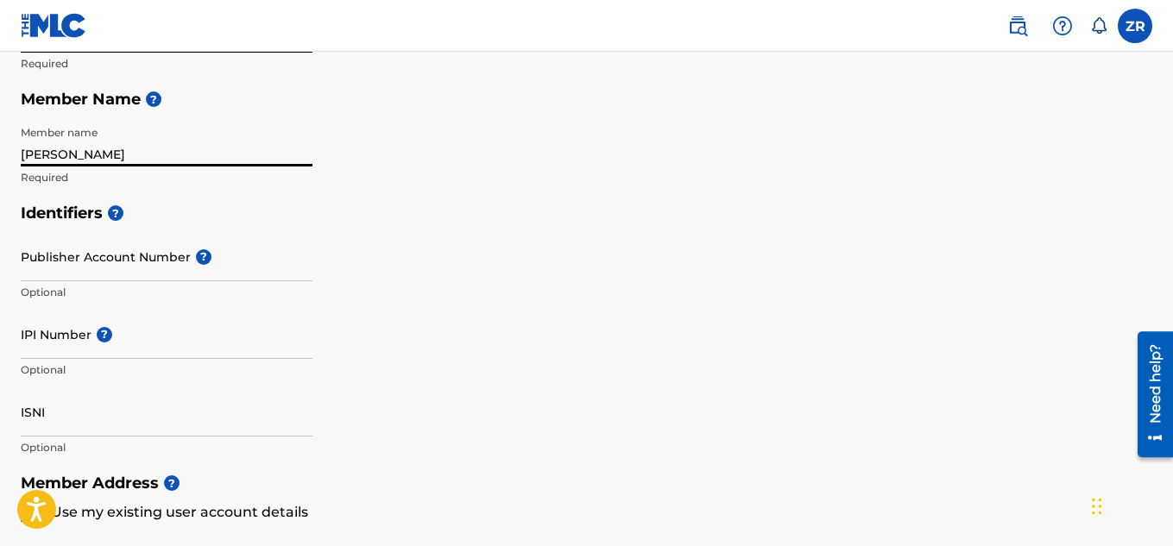
type input "[PERSON_NAME]"
click at [491, 246] on div "Identifiers ? Publisher Account Number ? Optional IPI Number ? Optional ISNI Op…" at bounding box center [587, 330] width 1132 height 270
click at [244, 276] on input "Publisher Account Number ?" at bounding box center [167, 256] width 292 height 49
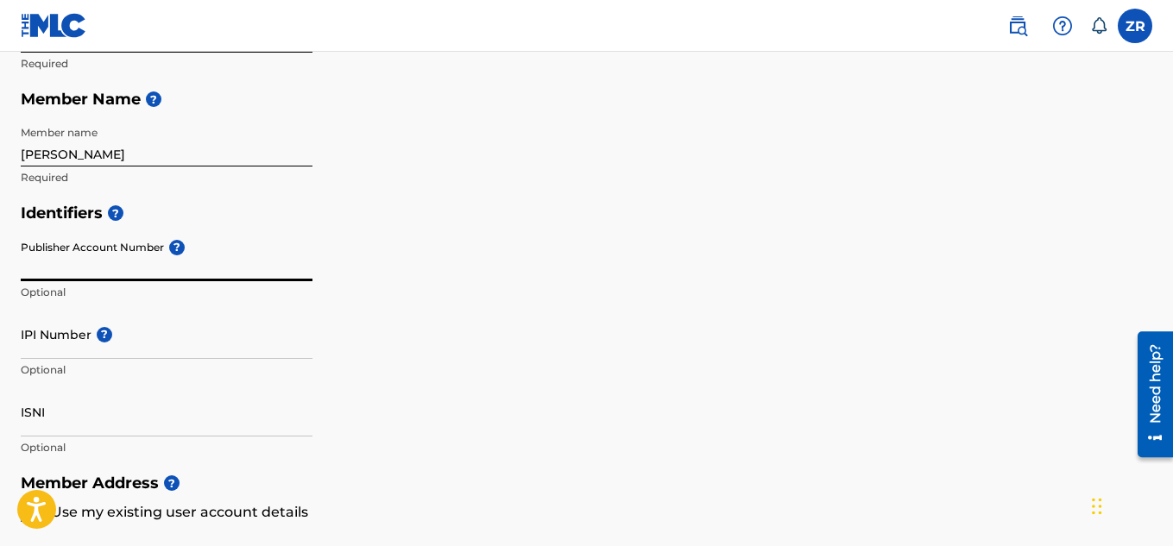
click at [112, 344] on input "IPI Number ?" at bounding box center [167, 334] width 292 height 49
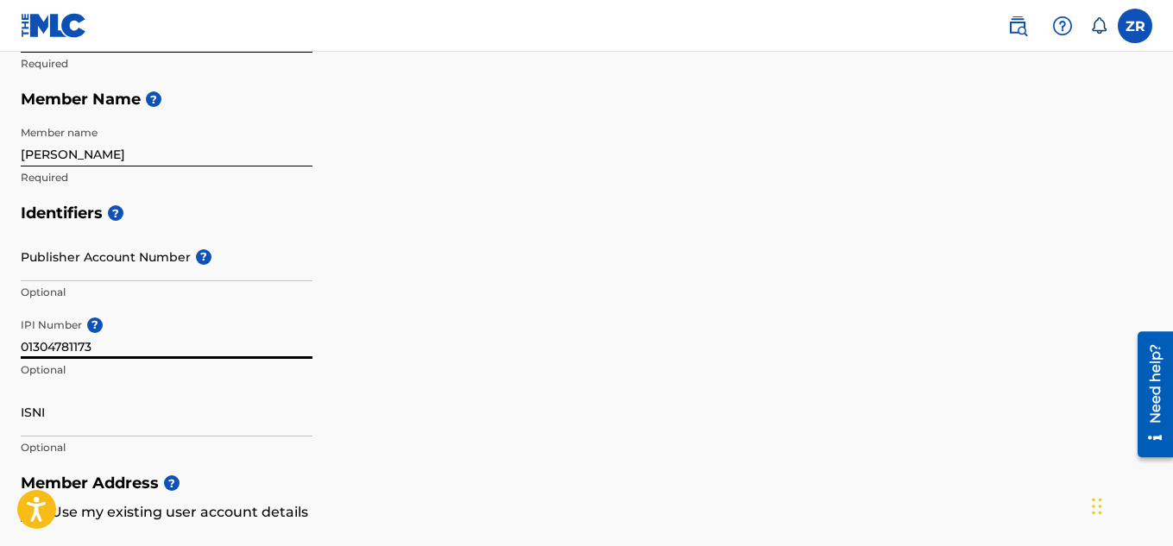
type input "01304781173"
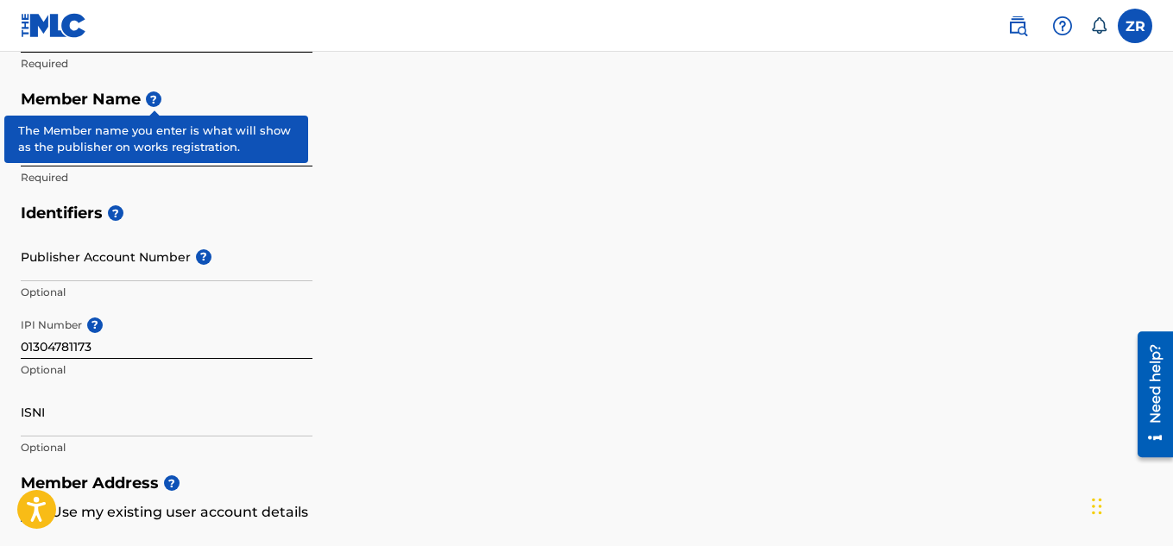
click at [416, 312] on div "Identifiers ? Publisher Account Number ? Optional IPI Number ? 01304781173 Opti…" at bounding box center [587, 330] width 1132 height 270
click at [154, 272] on input "Publisher Account Number ?" at bounding box center [167, 256] width 292 height 49
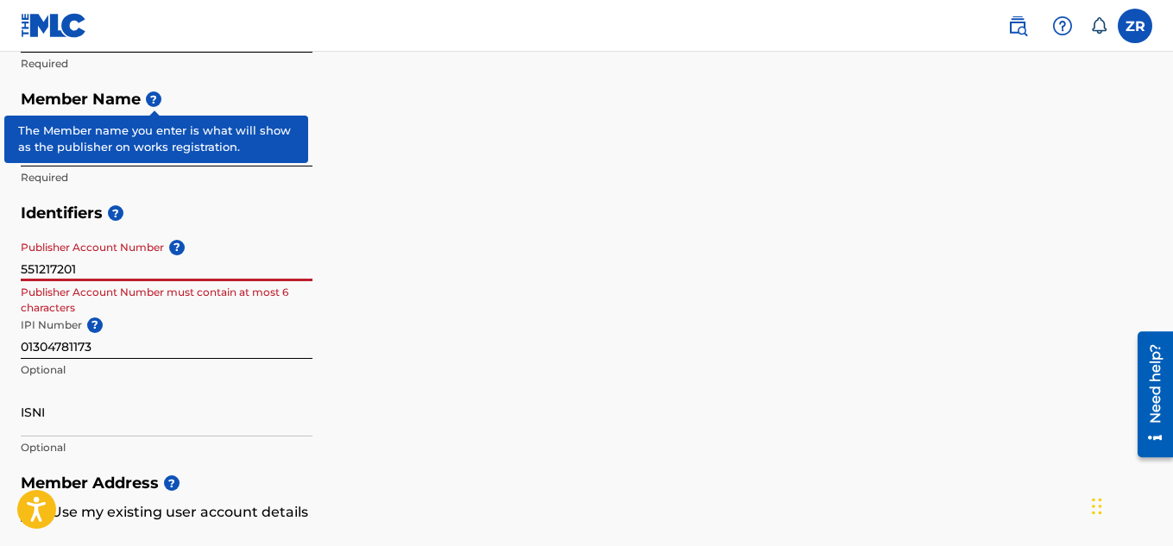
click at [486, 259] on div "Identifiers ? Publisher Account Number ? 551217201 Publisher Account Number mus…" at bounding box center [587, 330] width 1132 height 270
click at [94, 275] on input "551217201" at bounding box center [167, 256] width 292 height 49
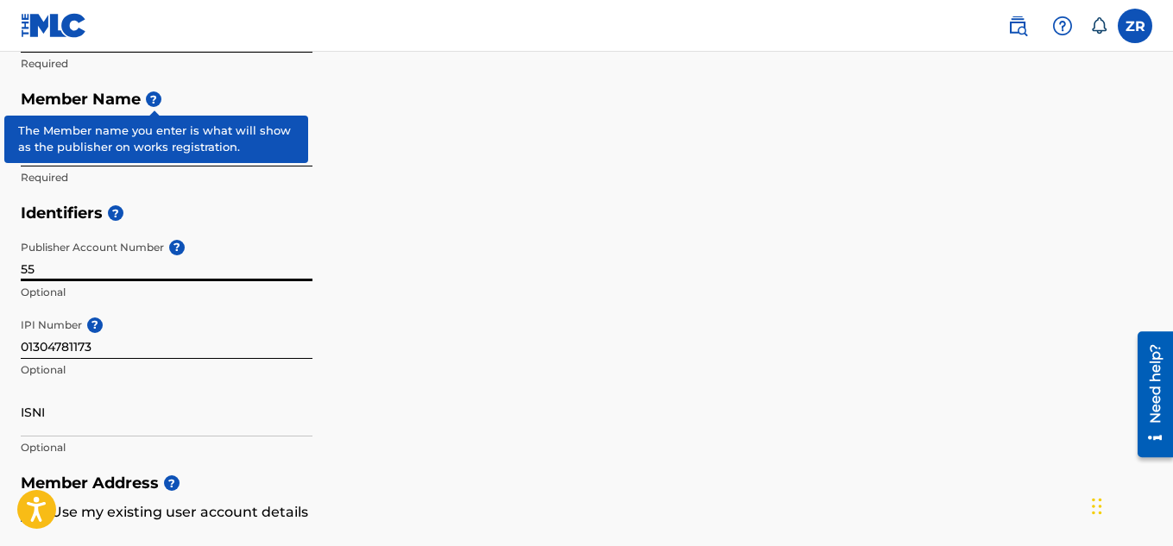
type input "5"
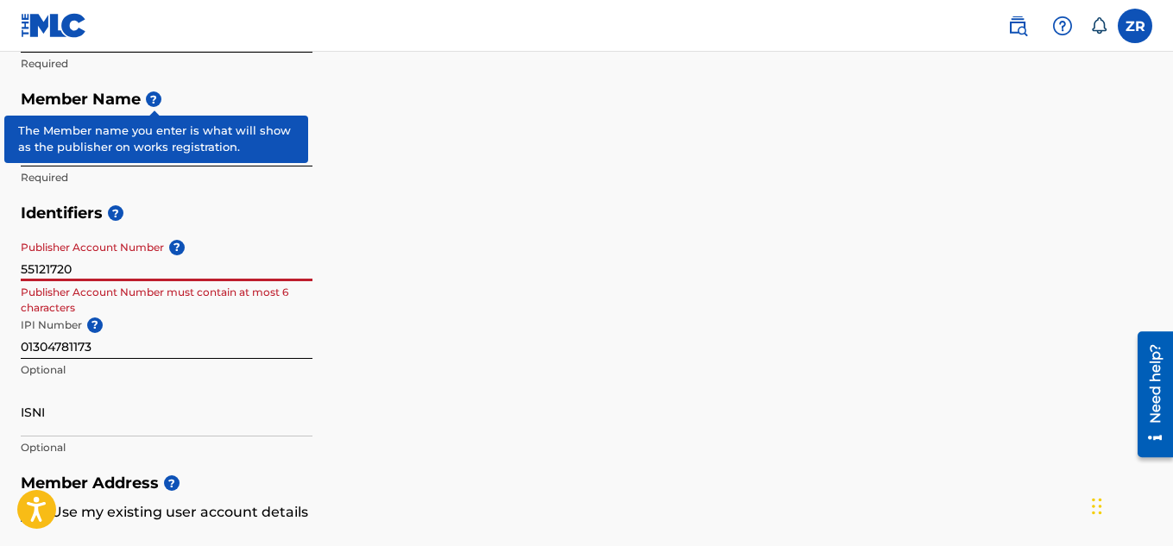
type input "551217201"
click at [346, 238] on div "Identifiers ? Publisher Account Number ? 551217201 Publisher Account Number mus…" at bounding box center [587, 330] width 1132 height 270
click at [140, 265] on input "551217201" at bounding box center [167, 256] width 292 height 49
click at [180, 260] on input "551217201" at bounding box center [167, 256] width 292 height 49
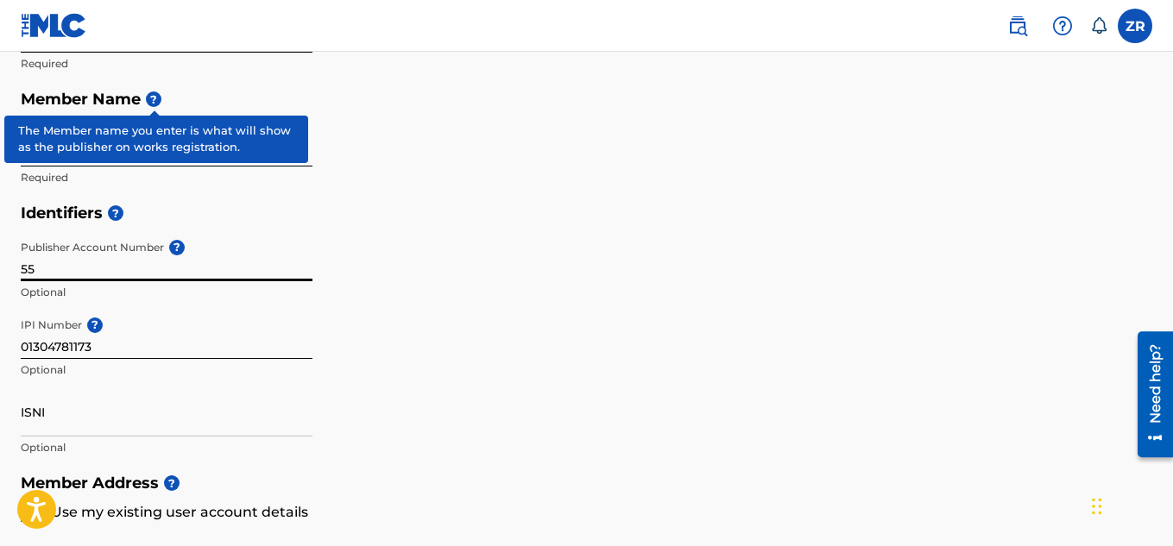
type input "5"
click at [436, 253] on div "Identifiers ? Publisher Account Number ? Optional IPI Number ? 01304781173 Opti…" at bounding box center [587, 330] width 1132 height 270
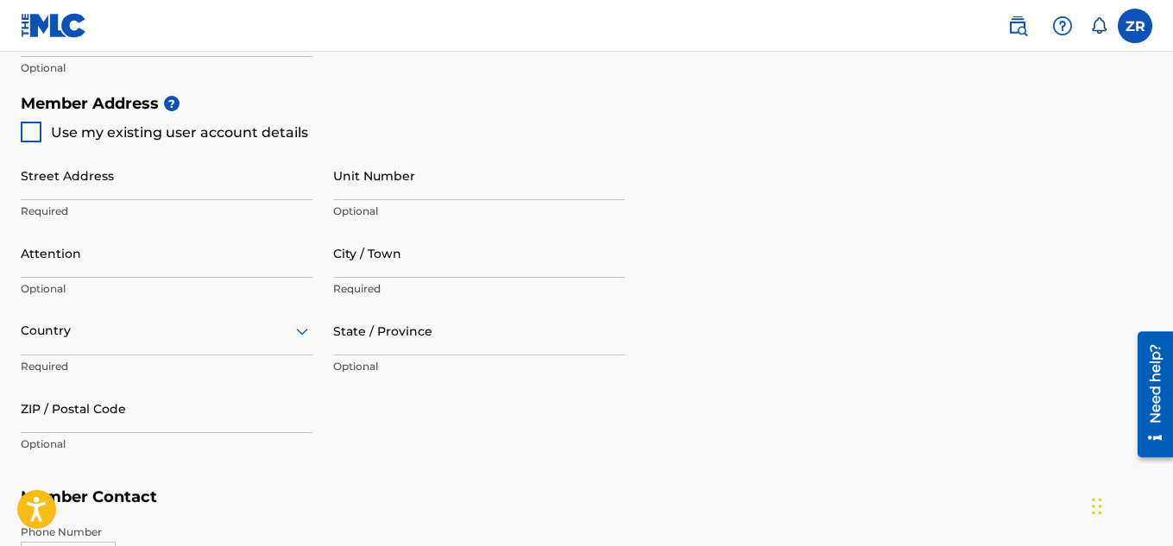
scroll to position [793, 0]
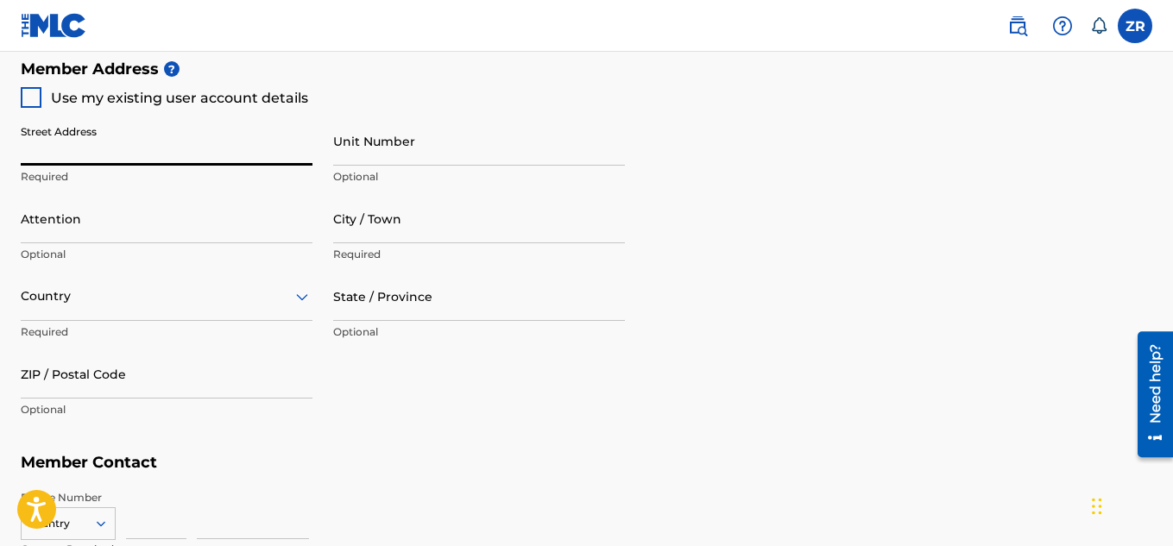
click at [193, 145] on input "Street Address" at bounding box center [167, 141] width 292 height 49
type input "[STREET_ADDRESS]"
click at [338, 228] on input "City / Town" at bounding box center [479, 218] width 292 height 49
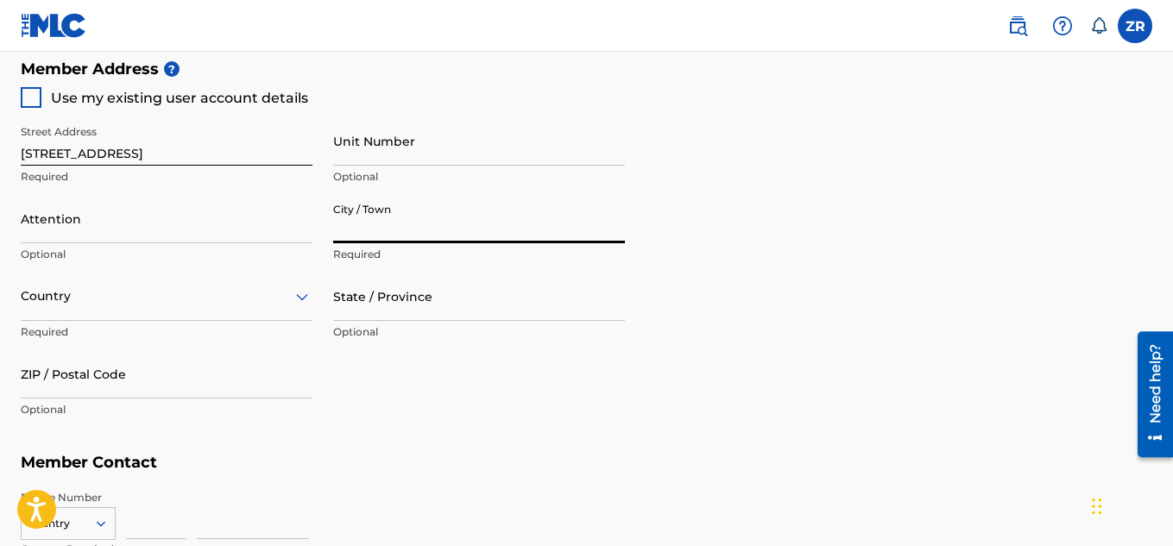
type input "Windgap"
type input "[PERSON_NAME]"
type input "[GEOGRAPHIC_DATA]"
type input "[US_STATE]"
type input "18091"
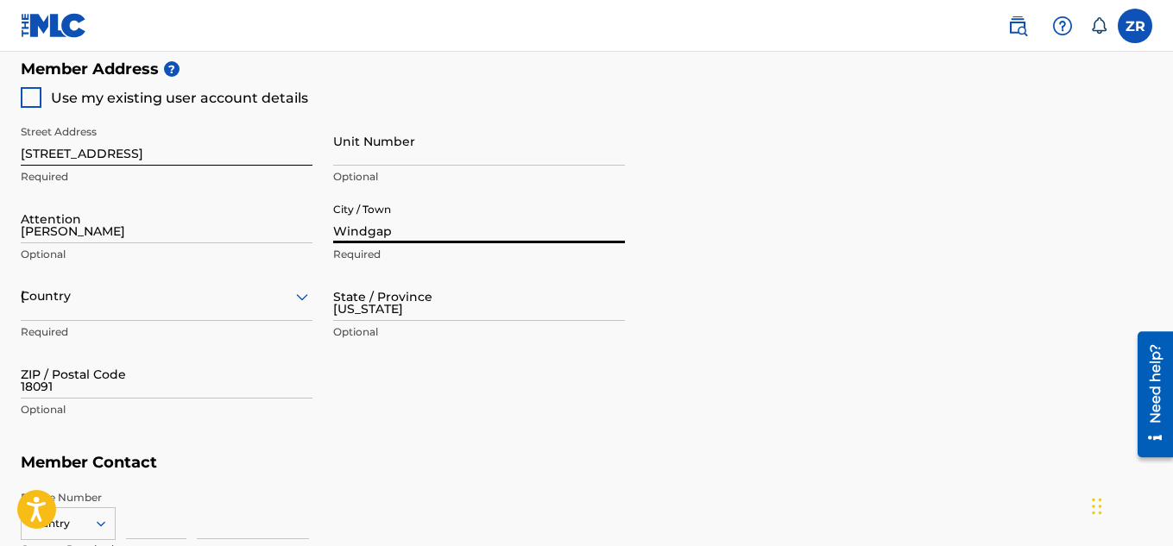
type input "484"
type input "6258583"
type input "[EMAIL_ADDRESS][DOMAIN_NAME]"
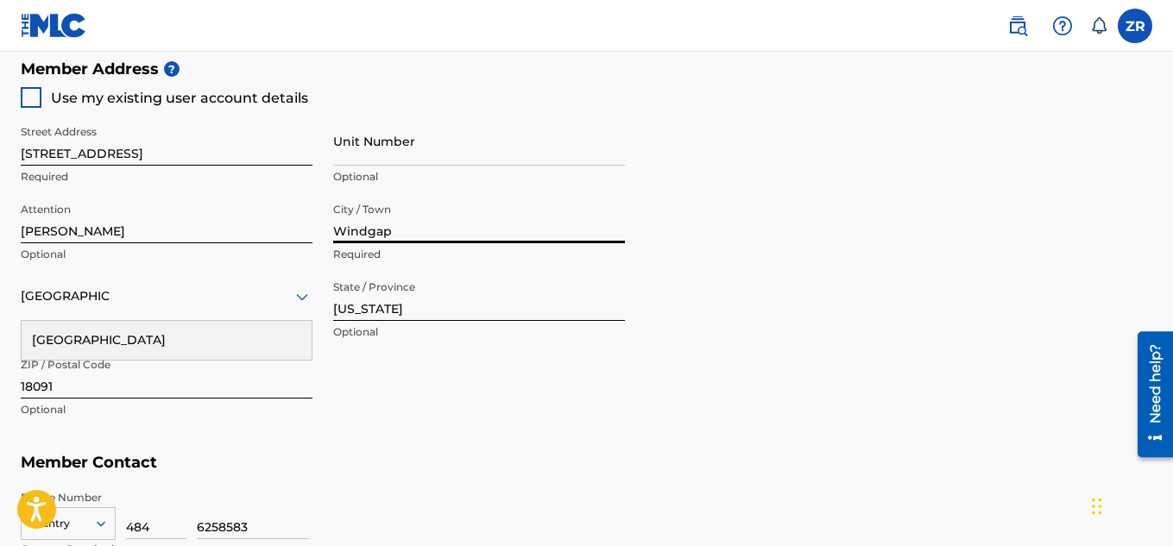
click at [420, 137] on input "Unit Number" at bounding box center [479, 141] width 292 height 49
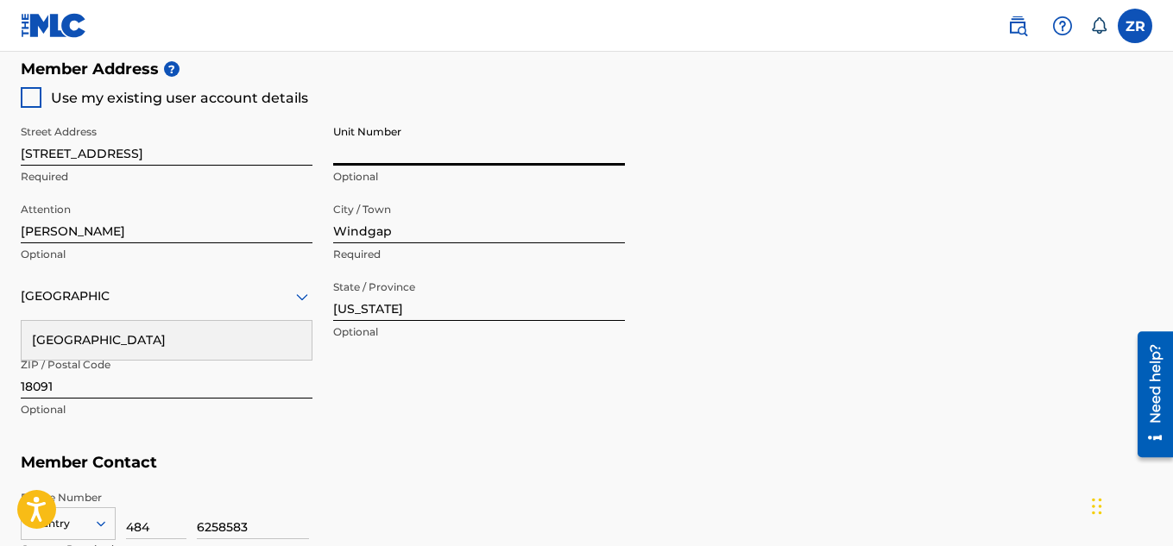
click at [395, 401] on div "Street Address [STREET_ADDRESS] Required Unit Number Optional Attention [PERSON…" at bounding box center [323, 272] width 604 height 328
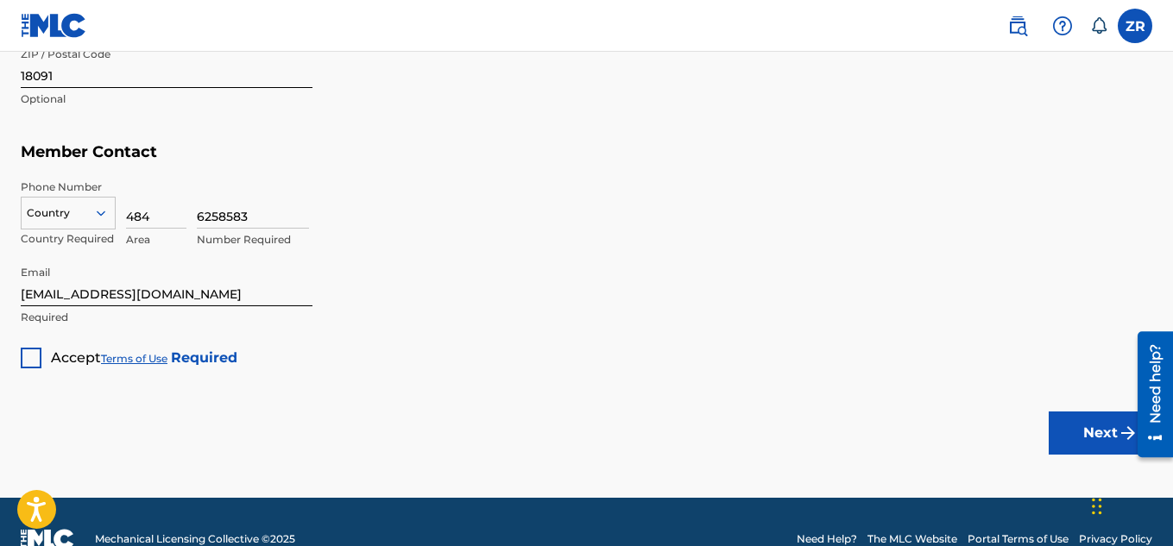
scroll to position [1139, 0]
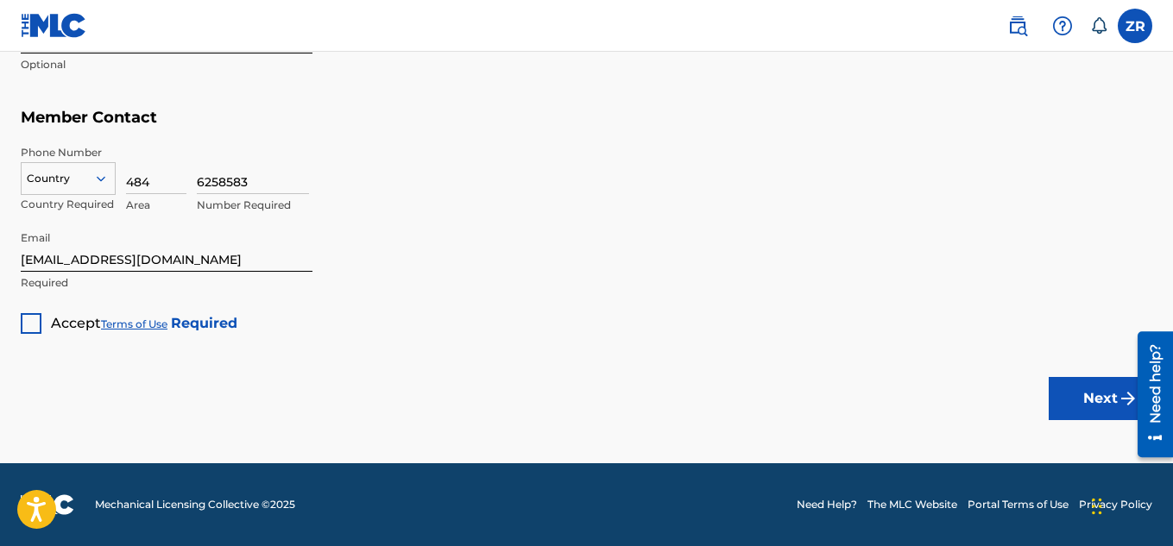
click at [95, 171] on icon at bounding box center [101, 179] width 16 height 16
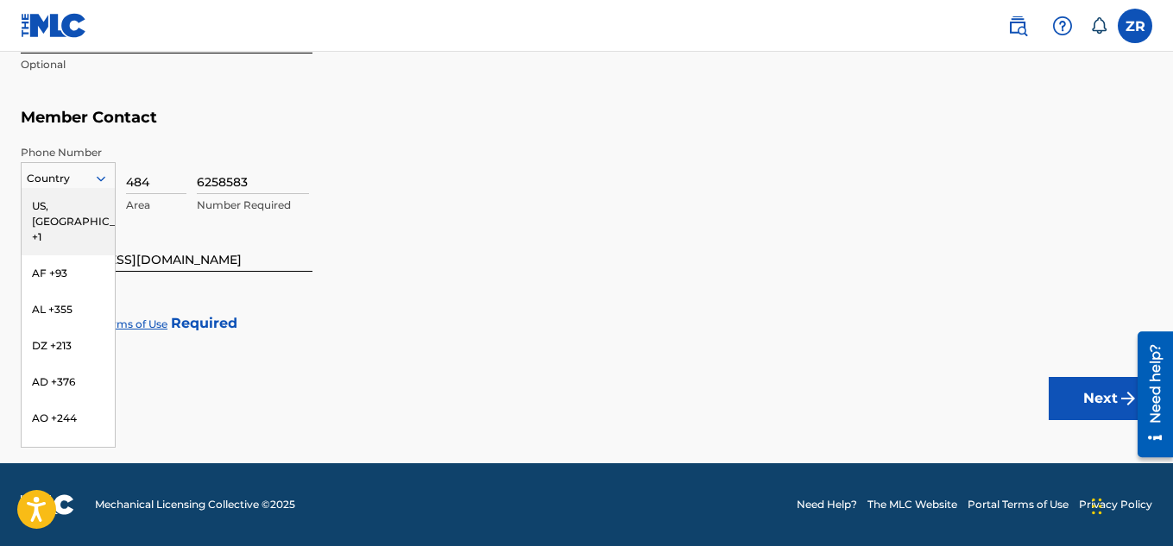
click at [85, 214] on div "US, [GEOGRAPHIC_DATA] +1" at bounding box center [68, 221] width 93 height 67
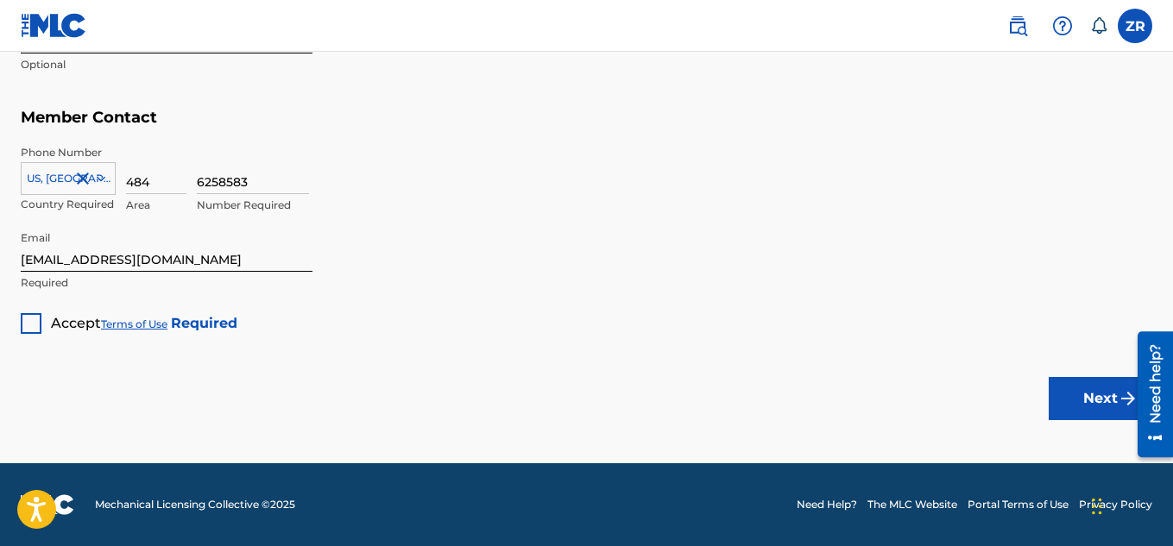
click at [28, 324] on div at bounding box center [31, 323] width 21 height 21
click at [1073, 404] on button "Next" at bounding box center [1101, 398] width 104 height 43
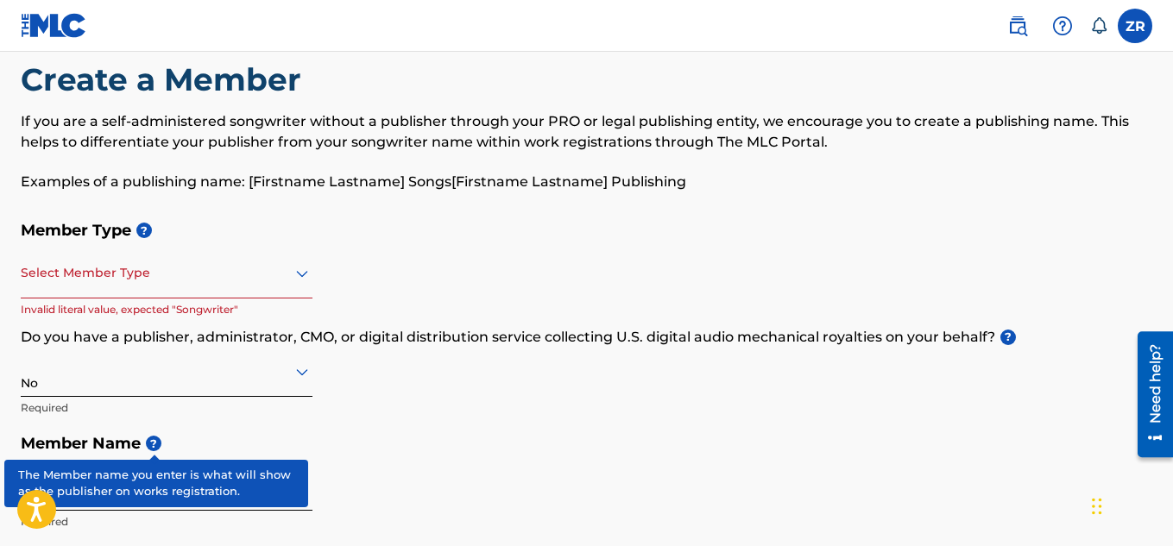
click at [255, 281] on div at bounding box center [167, 273] width 292 height 22
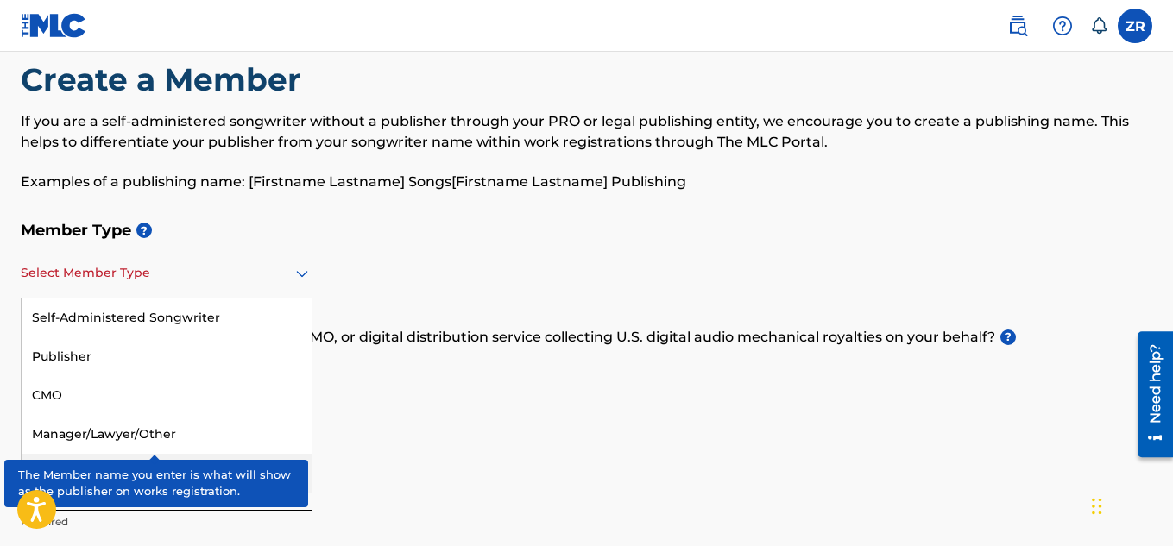
click at [410, 416] on div "Member Type ? 5 results available. Use Up and Down to choose options, press Ent…" at bounding box center [587, 375] width 1132 height 327
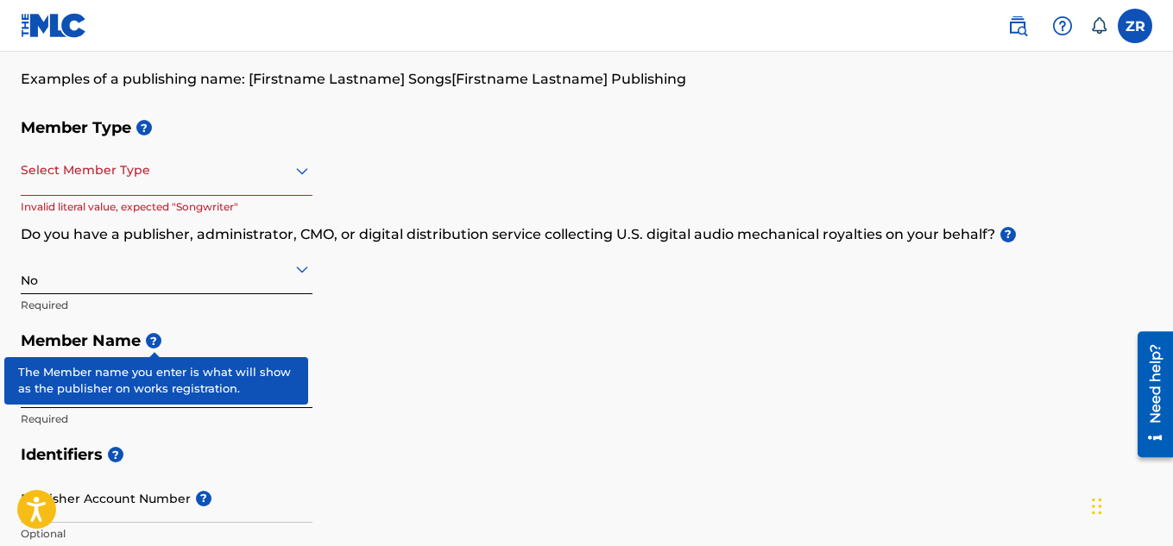
scroll to position [138, 0]
click at [257, 180] on div at bounding box center [167, 170] width 292 height 22
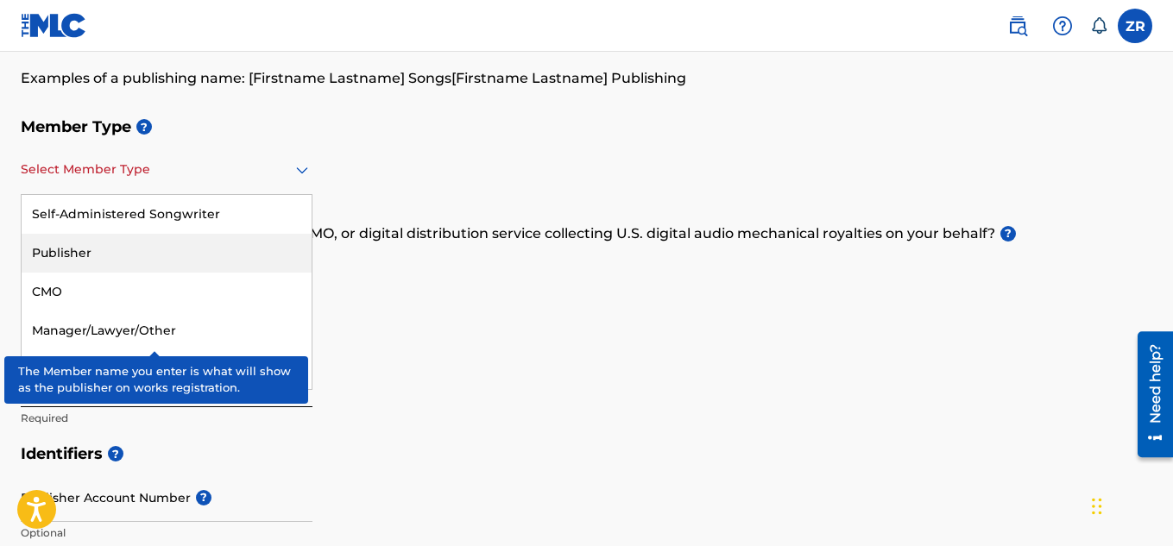
click at [161, 261] on div "Publisher" at bounding box center [167, 253] width 290 height 39
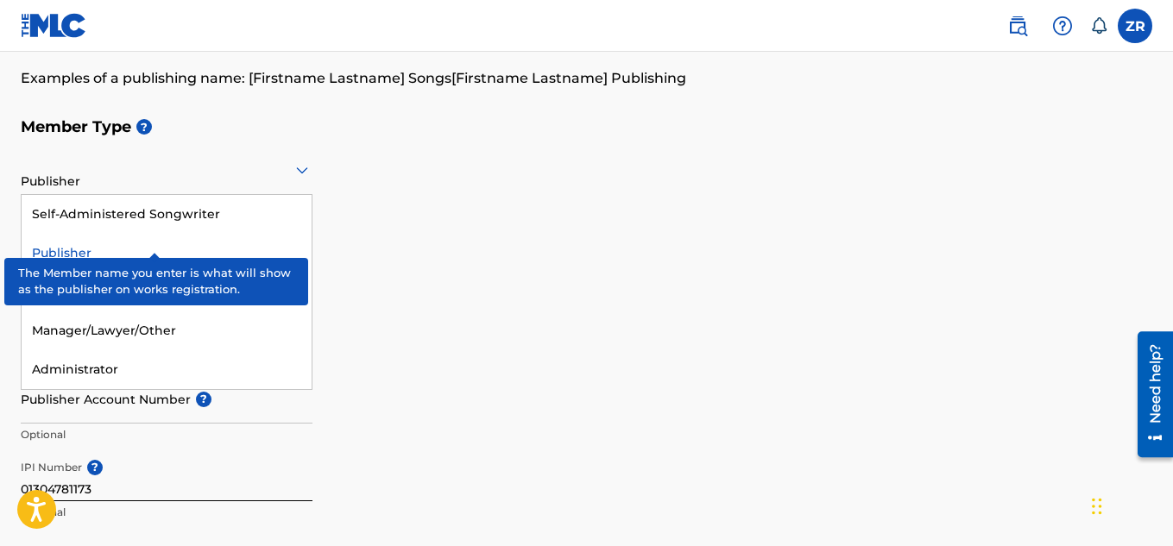
click at [193, 187] on div "Publisher" at bounding box center [167, 169] width 292 height 42
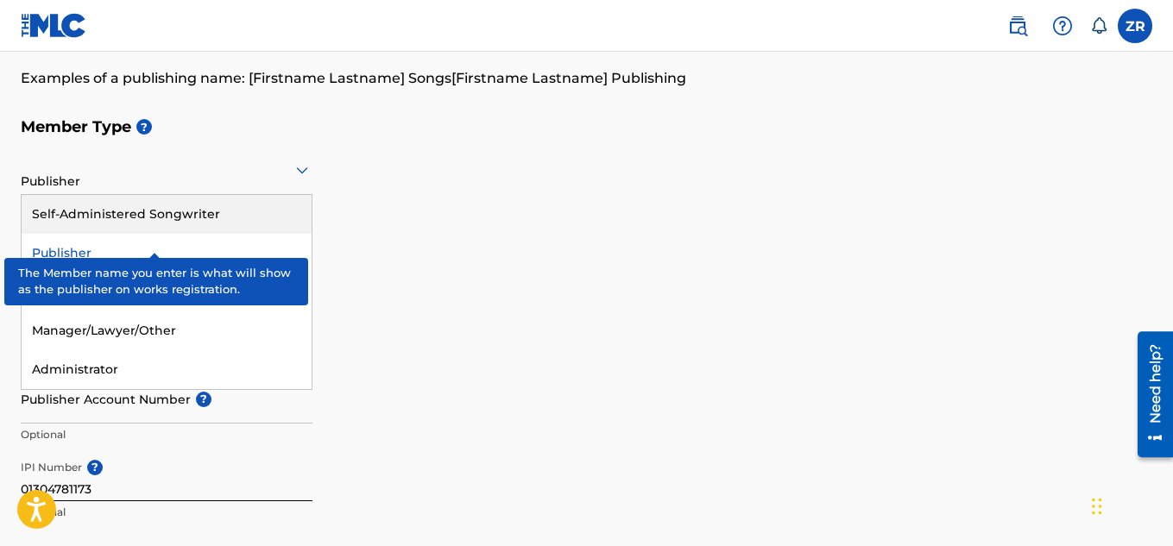
click at [170, 219] on div "Self-Administered Songwriter" at bounding box center [167, 214] width 290 height 39
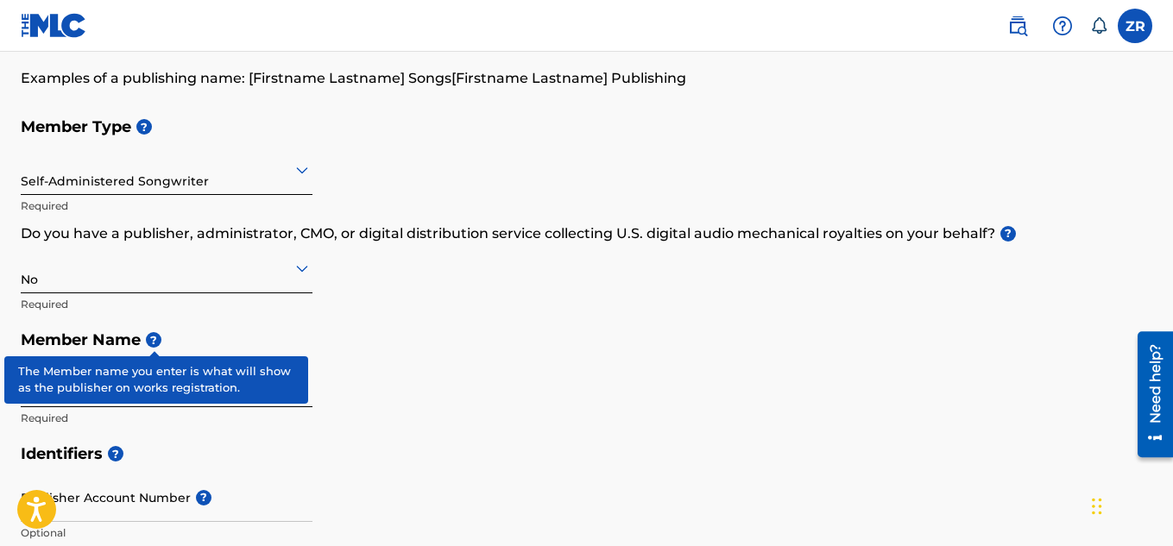
click at [256, 282] on div "No" at bounding box center [167, 268] width 292 height 42
click at [424, 319] on div "Member Type ? Self-Administered Songwriter Required Do you have a publisher, ad…" at bounding box center [587, 272] width 1132 height 327
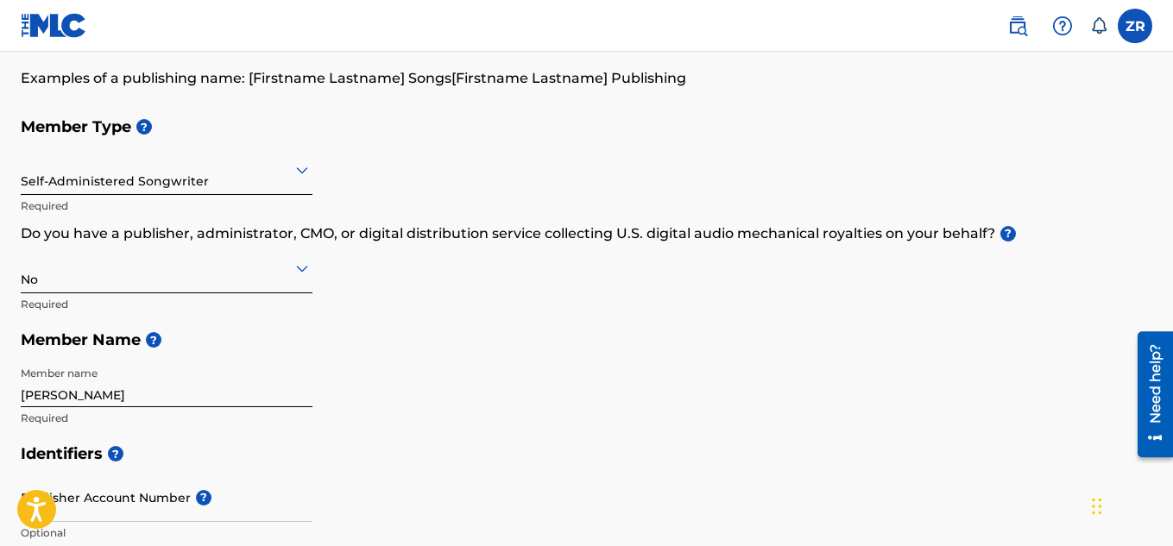
click at [132, 338] on h5 "Member Name ?" at bounding box center [587, 340] width 1132 height 37
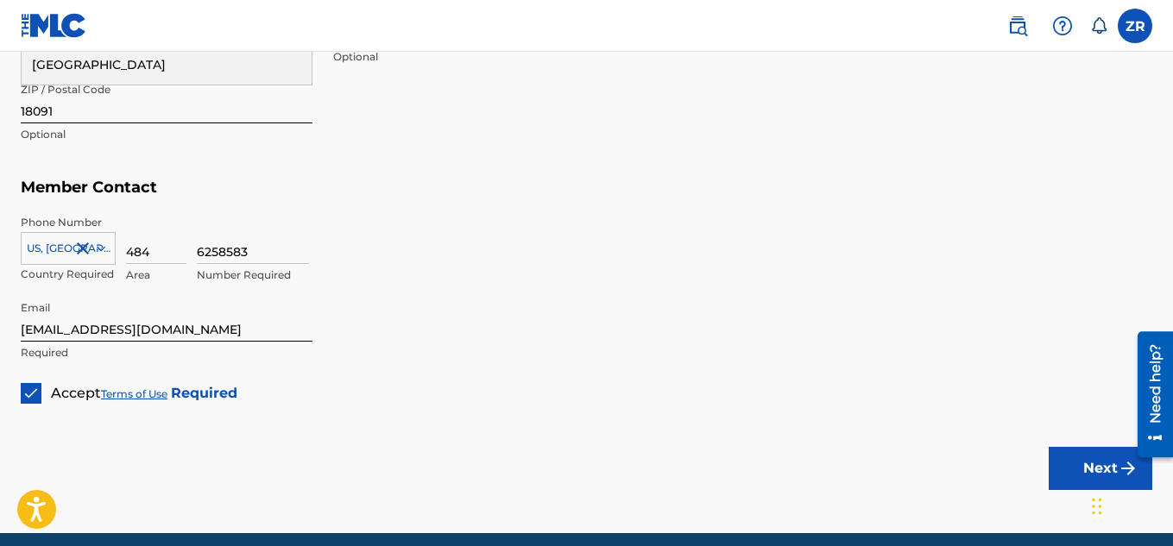
scroll to position [1070, 0]
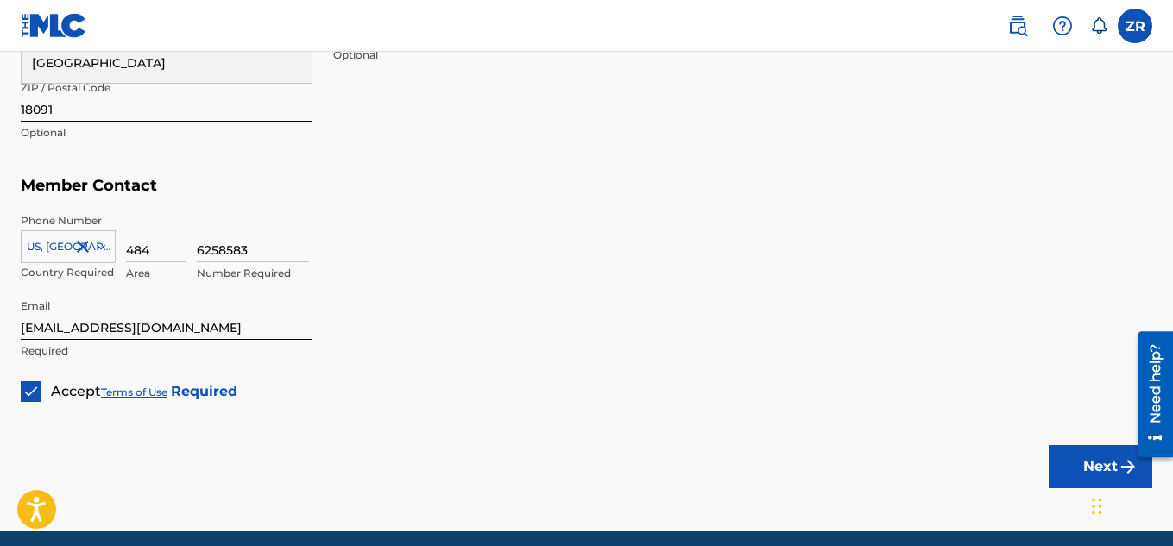
click at [1076, 461] on button "Next" at bounding box center [1101, 466] width 104 height 43
click at [1078, 479] on button "Next" at bounding box center [1101, 466] width 104 height 43
click at [622, 249] on div "6258583 Number Required" at bounding box center [675, 252] width 956 height 78
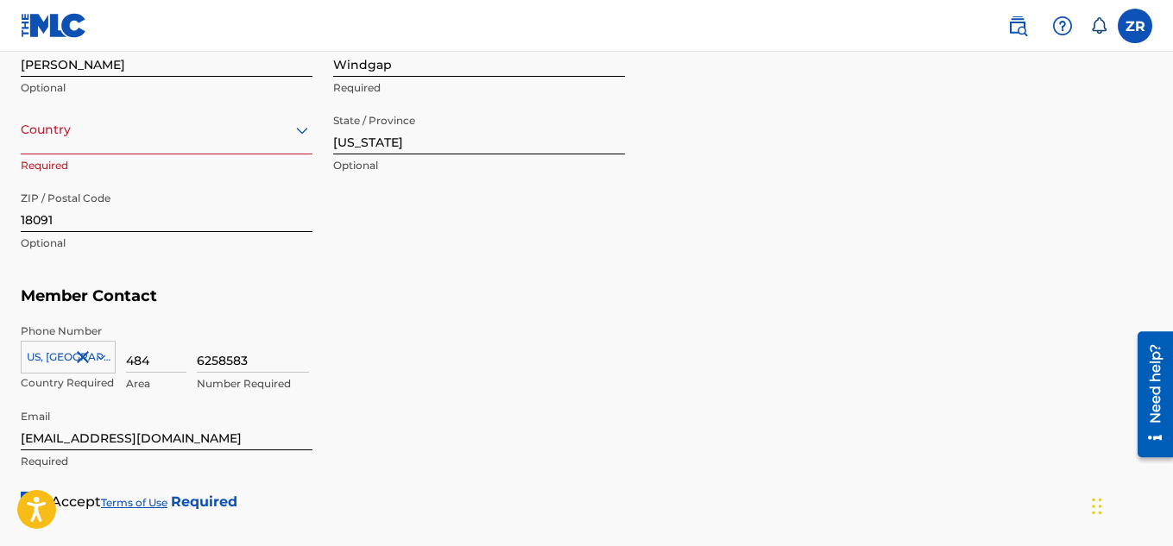
scroll to position [932, 0]
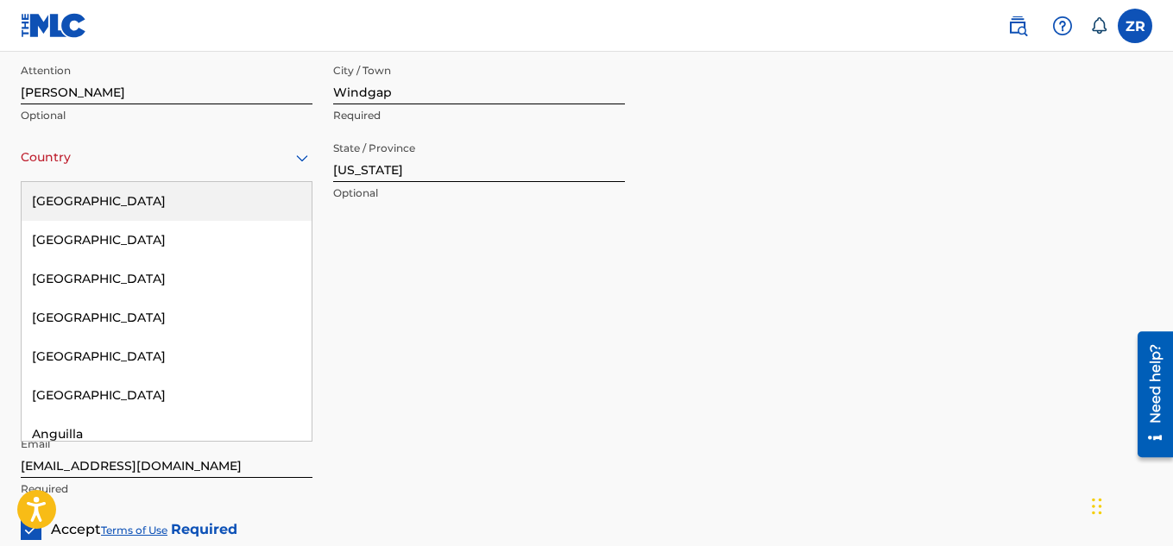
click at [263, 165] on div at bounding box center [167, 158] width 292 height 22
click at [240, 211] on div "[GEOGRAPHIC_DATA]" at bounding box center [167, 201] width 290 height 39
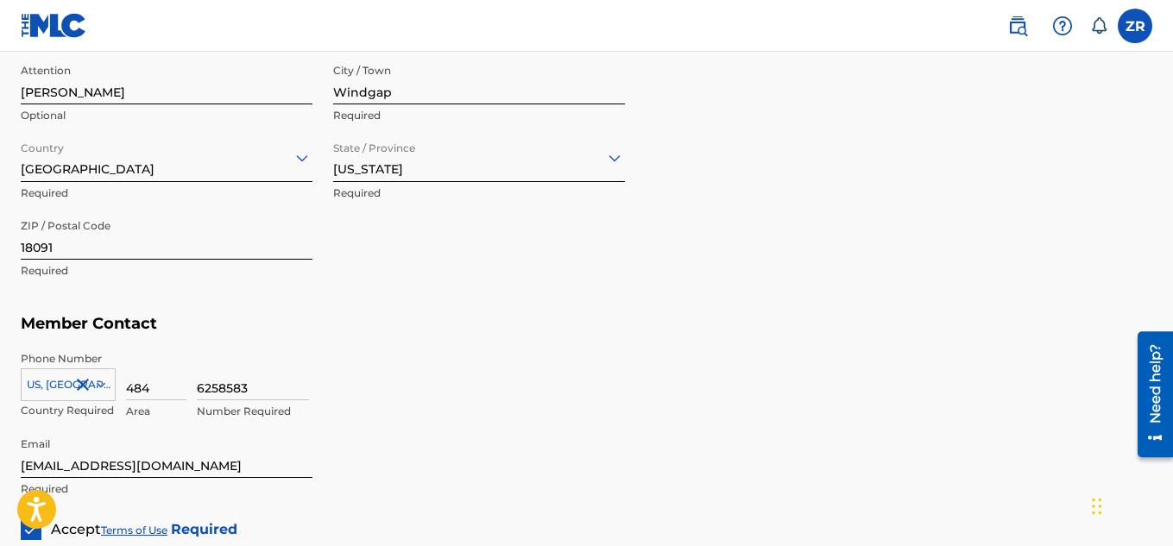
click at [667, 301] on div "Member Address ? Use my existing user account details Street Address [STREET_AD…" at bounding box center [587, 109] width 1132 height 395
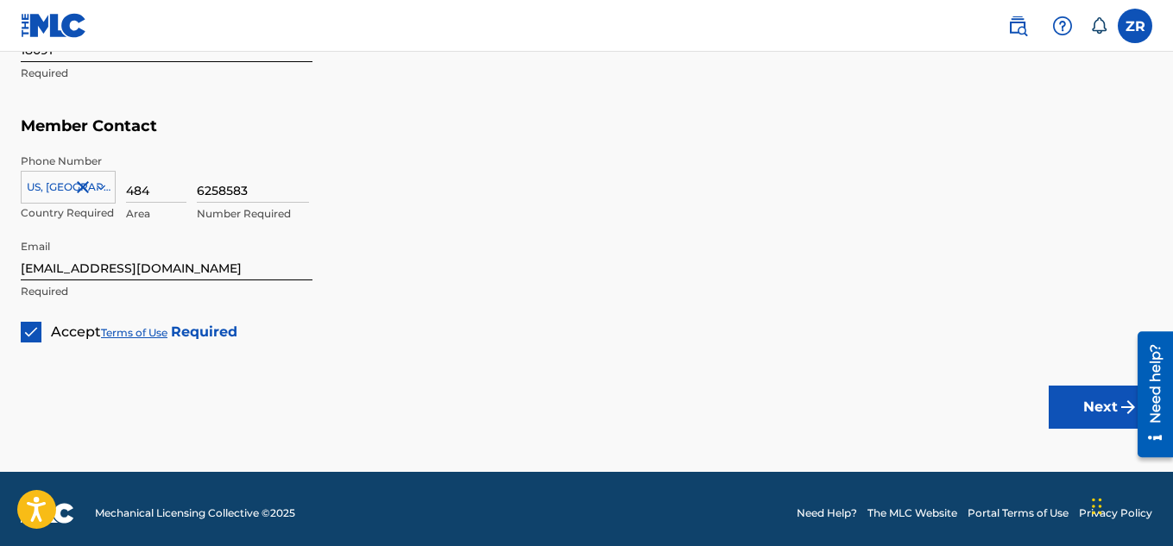
scroll to position [1139, 0]
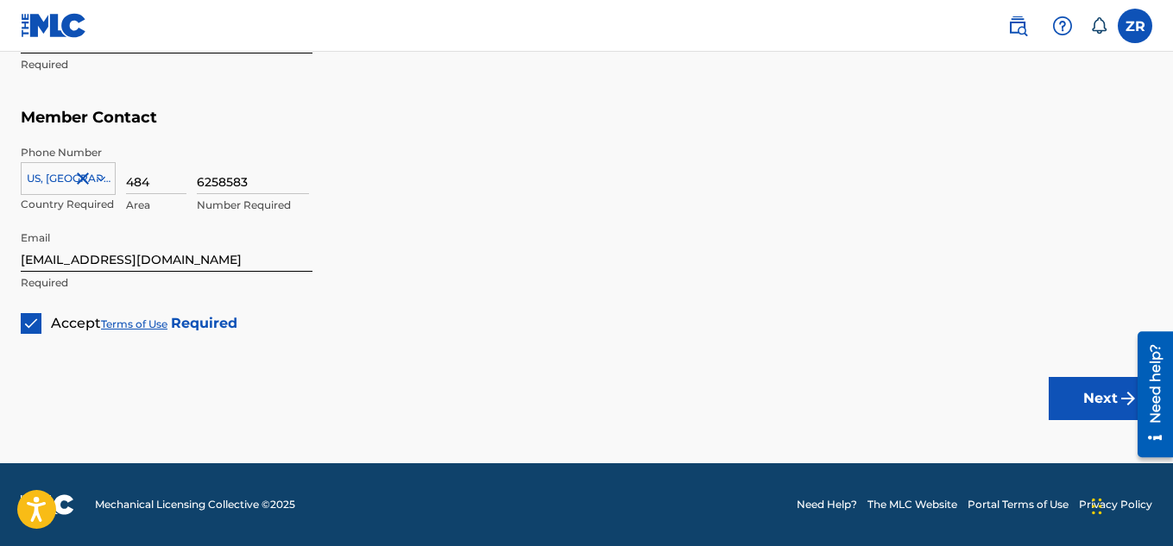
click at [1069, 396] on button "Next" at bounding box center [1101, 398] width 104 height 43
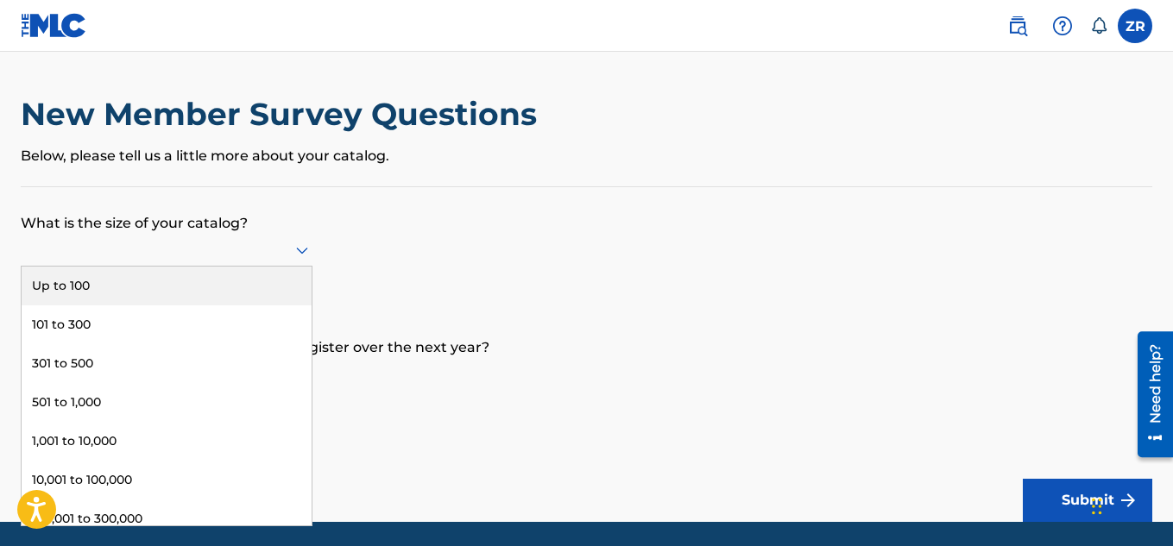
click at [239, 263] on div at bounding box center [167, 250] width 292 height 33
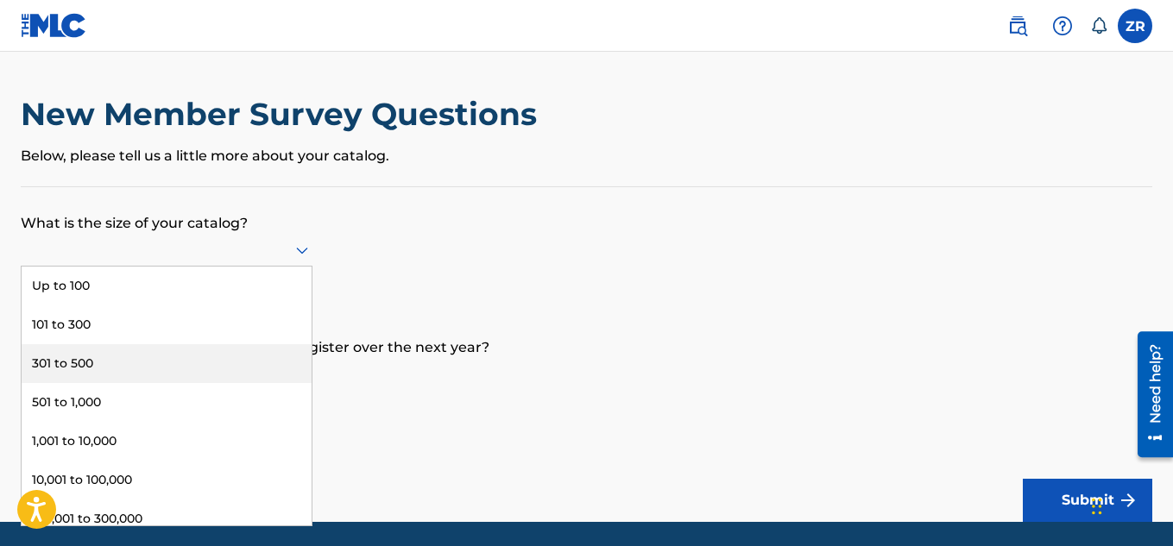
click at [401, 247] on form "What is the size of your catalog? 9 results available. Use Up and Down to choos…" at bounding box center [587, 354] width 1132 height 335
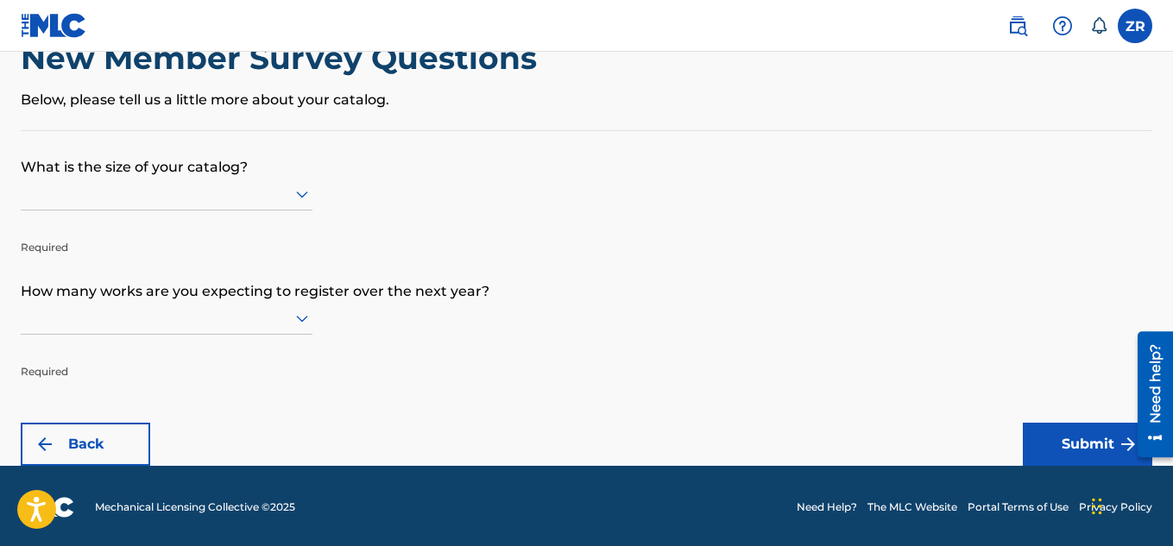
scroll to position [59, 0]
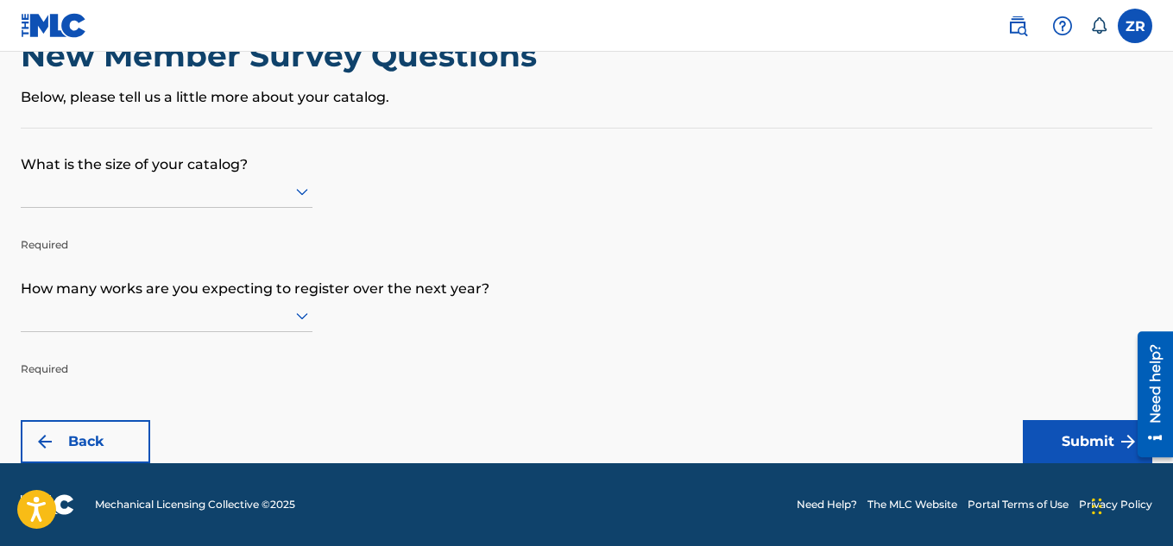
click at [162, 194] on div at bounding box center [167, 191] width 292 height 22
click at [362, 186] on form "What is the size of your catalog? Required How many works are you expecting to …" at bounding box center [587, 296] width 1132 height 335
click at [296, 186] on icon at bounding box center [302, 191] width 21 height 21
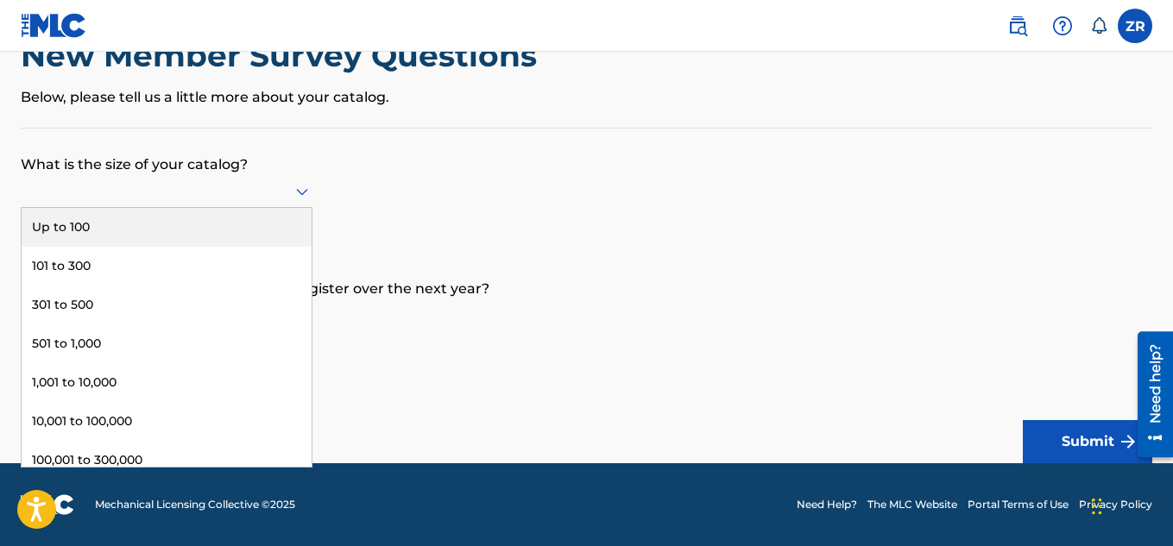
click at [222, 222] on div "Up to 100" at bounding box center [167, 227] width 290 height 39
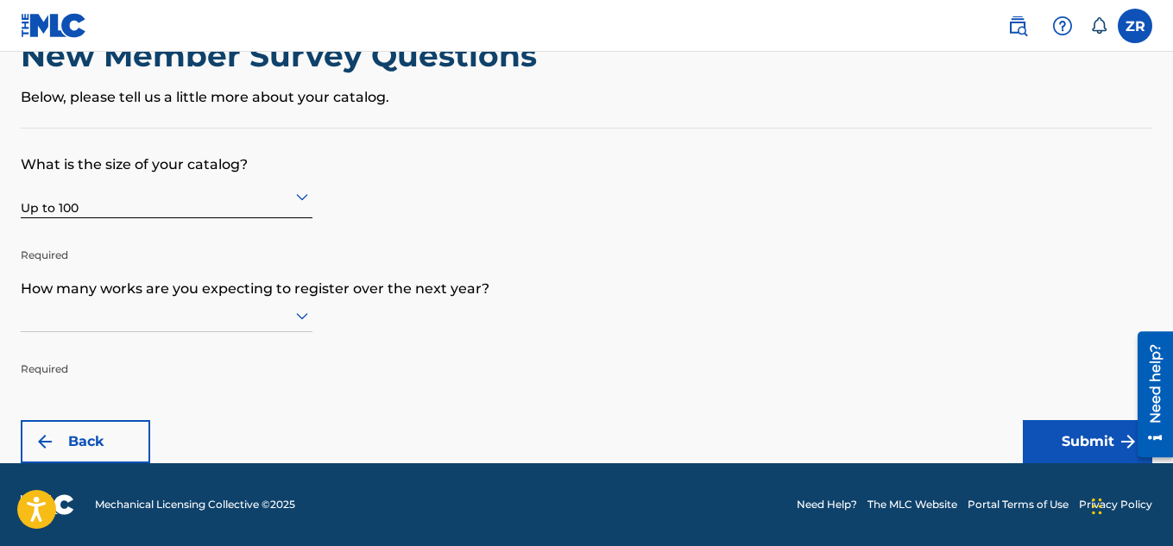
click at [240, 327] on div at bounding box center [167, 316] width 292 height 33
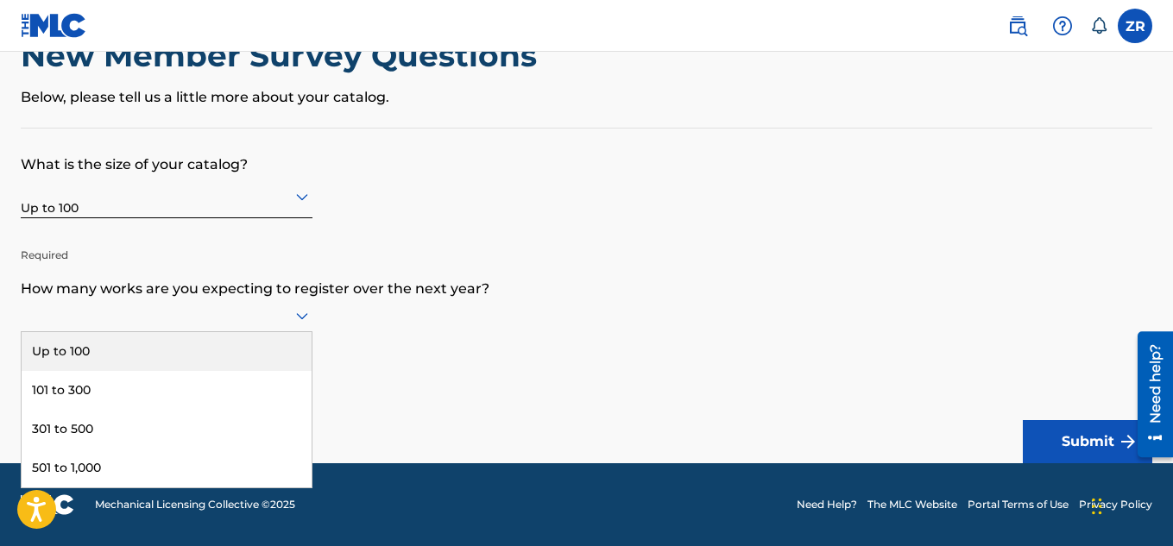
click at [220, 355] on div "Up to 100" at bounding box center [167, 351] width 290 height 39
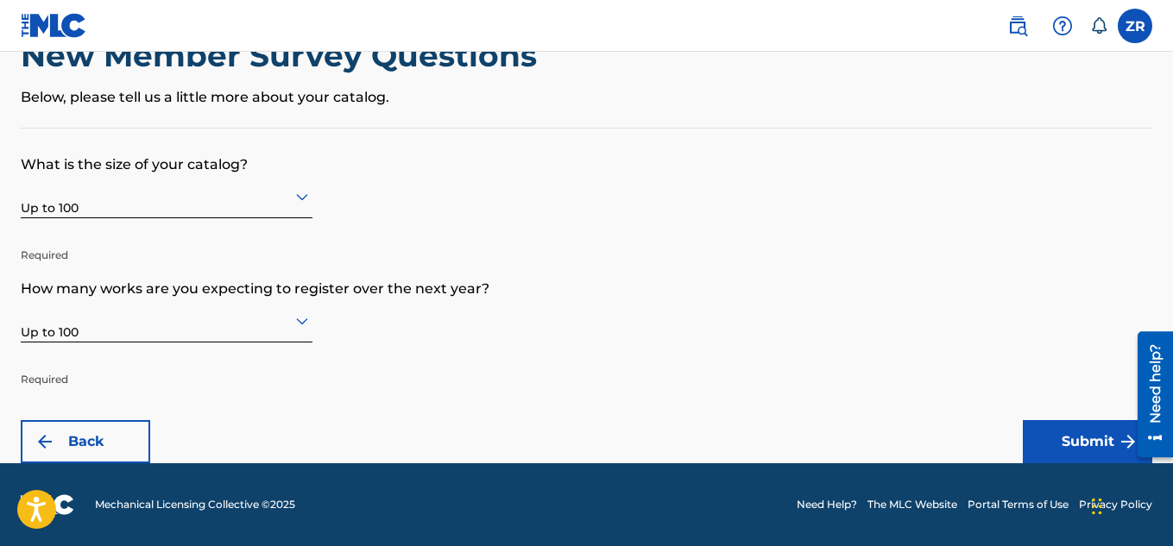
click at [416, 369] on form "What is the size of your catalog? Up to 100 Required How many works are you exp…" at bounding box center [587, 296] width 1132 height 335
click at [270, 328] on div at bounding box center [167, 321] width 292 height 22
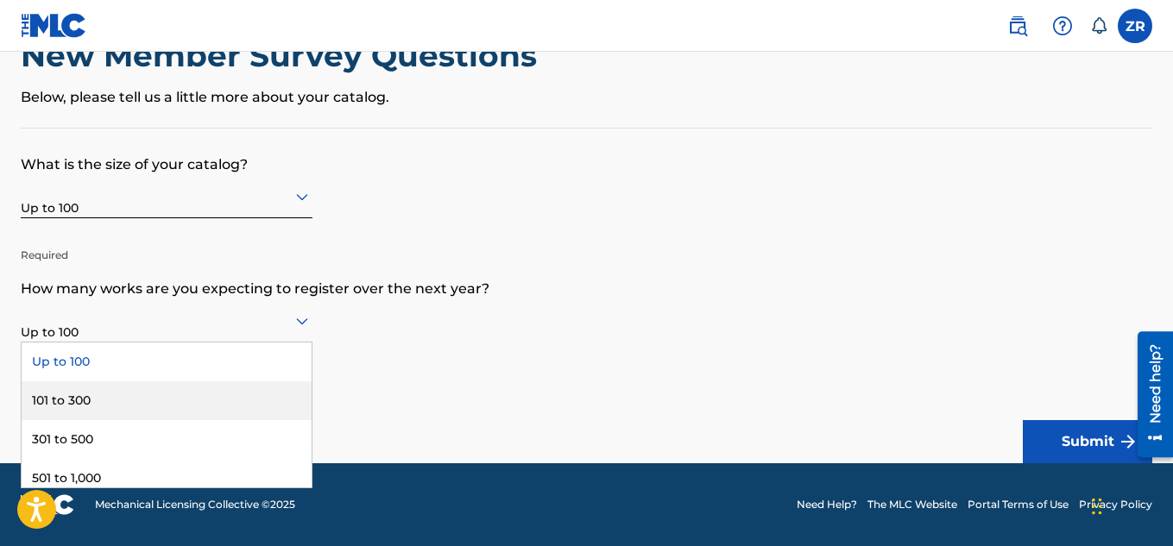
click at [223, 410] on div "101 to 300" at bounding box center [167, 401] width 290 height 39
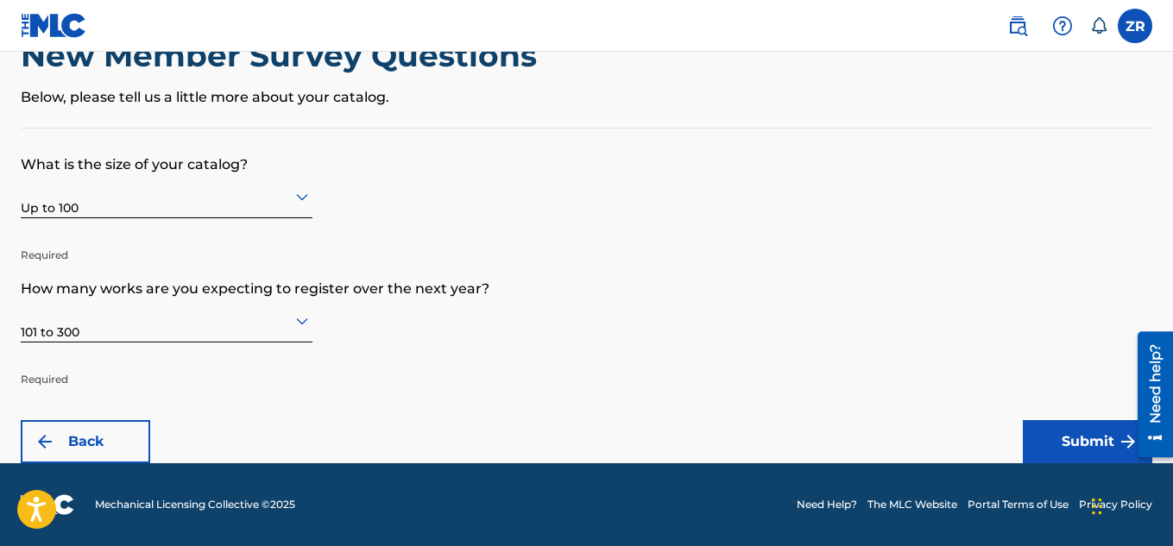
click at [1051, 437] on button "Submit" at bounding box center [1087, 441] width 129 height 43
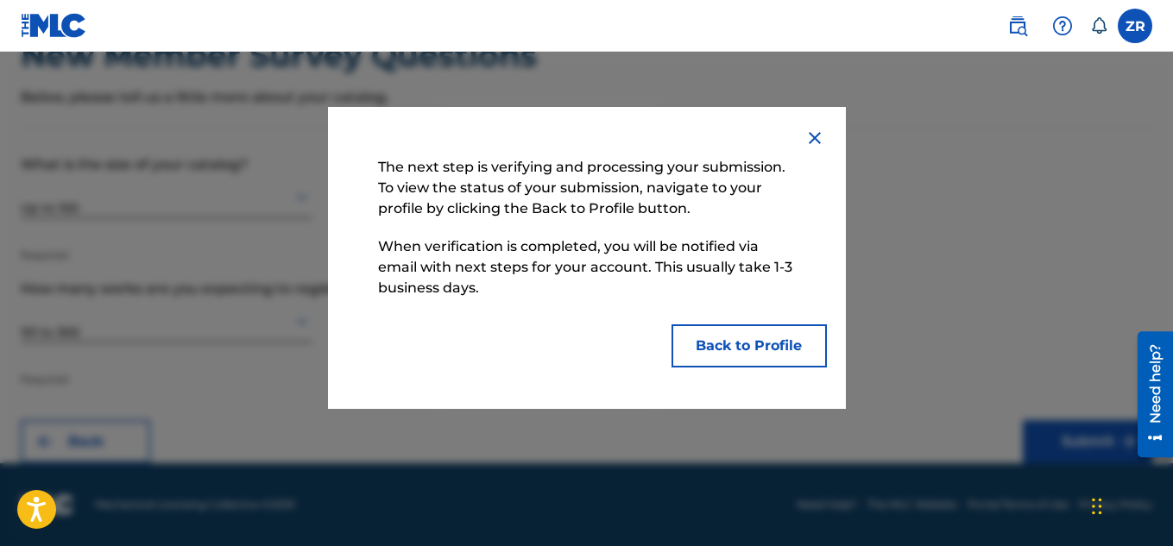
click at [761, 353] on button "Back to Profile" at bounding box center [749, 346] width 155 height 43
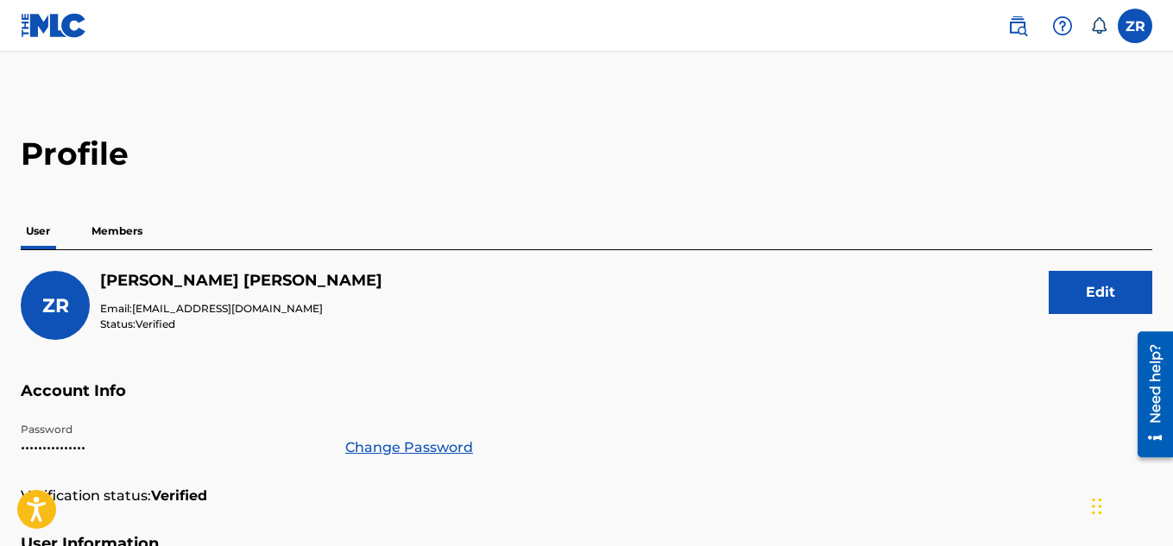
click at [590, 341] on div "ZR [PERSON_NAME] Email: [EMAIL_ADDRESS][DOMAIN_NAME] Status: Verified Edit" at bounding box center [587, 326] width 1132 height 110
click at [140, 233] on p "Members" at bounding box center [116, 231] width 61 height 36
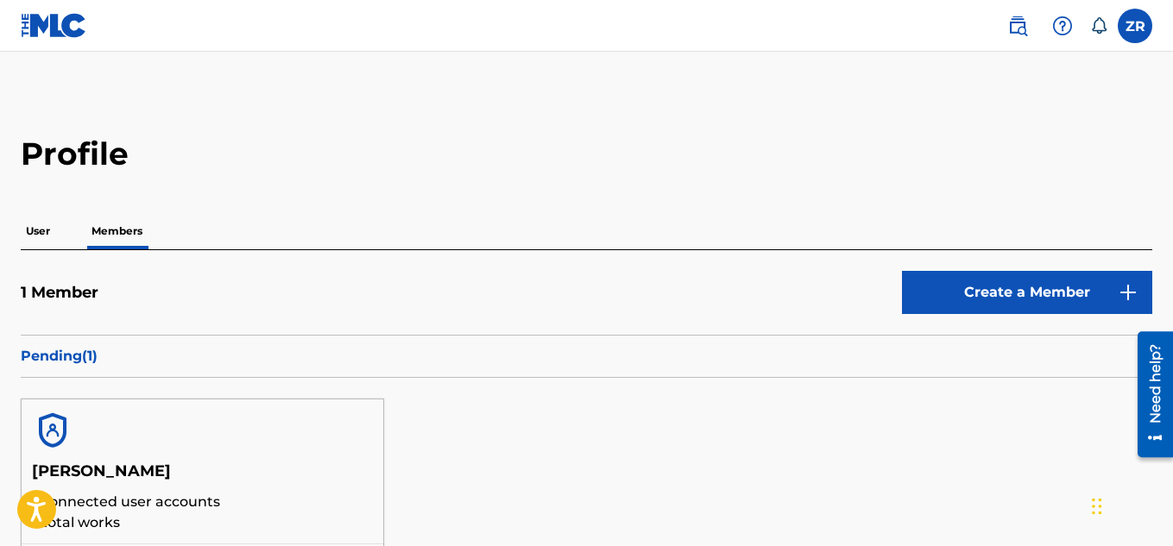
click at [358, 259] on div "1 Member Create a Member Pending ( 1 ) [PERSON_NAME] 0 connected user accounts …" at bounding box center [587, 476] width 1132 height 452
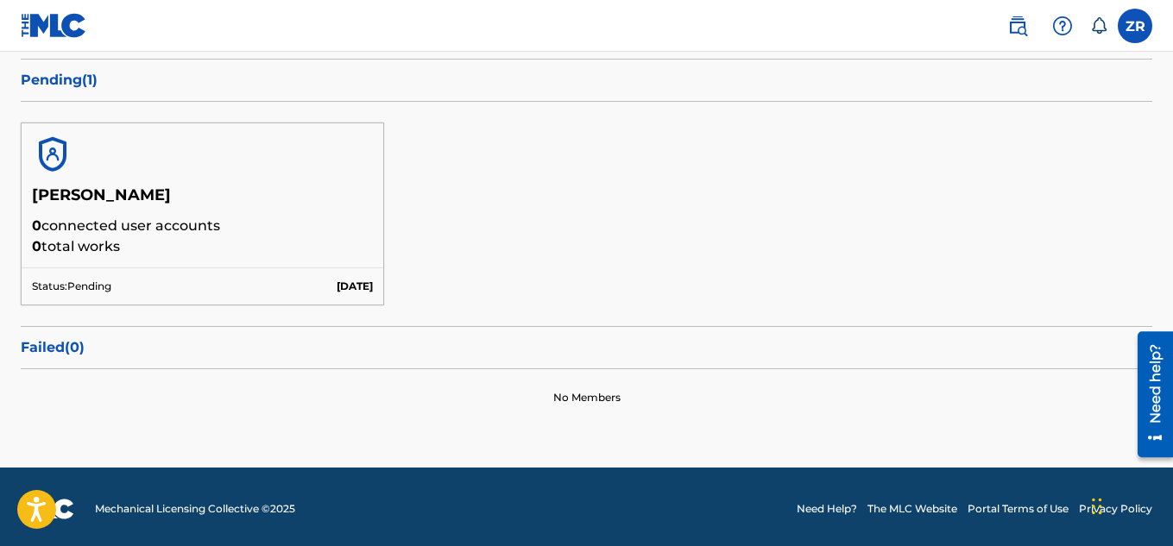
scroll to position [281, 0]
